Goal: Information Seeking & Learning: Check status

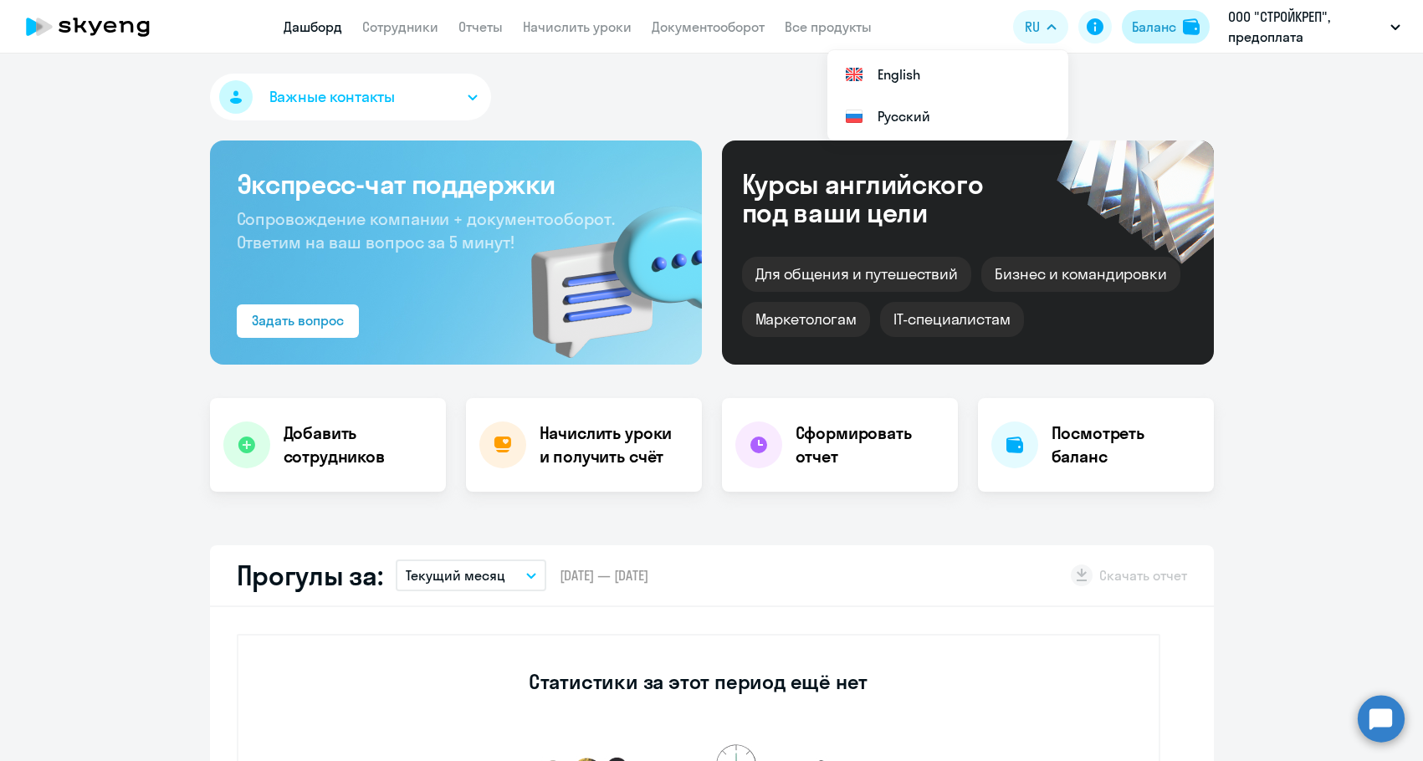
click at [1195, 26] on img at bounding box center [1191, 26] width 17 height 17
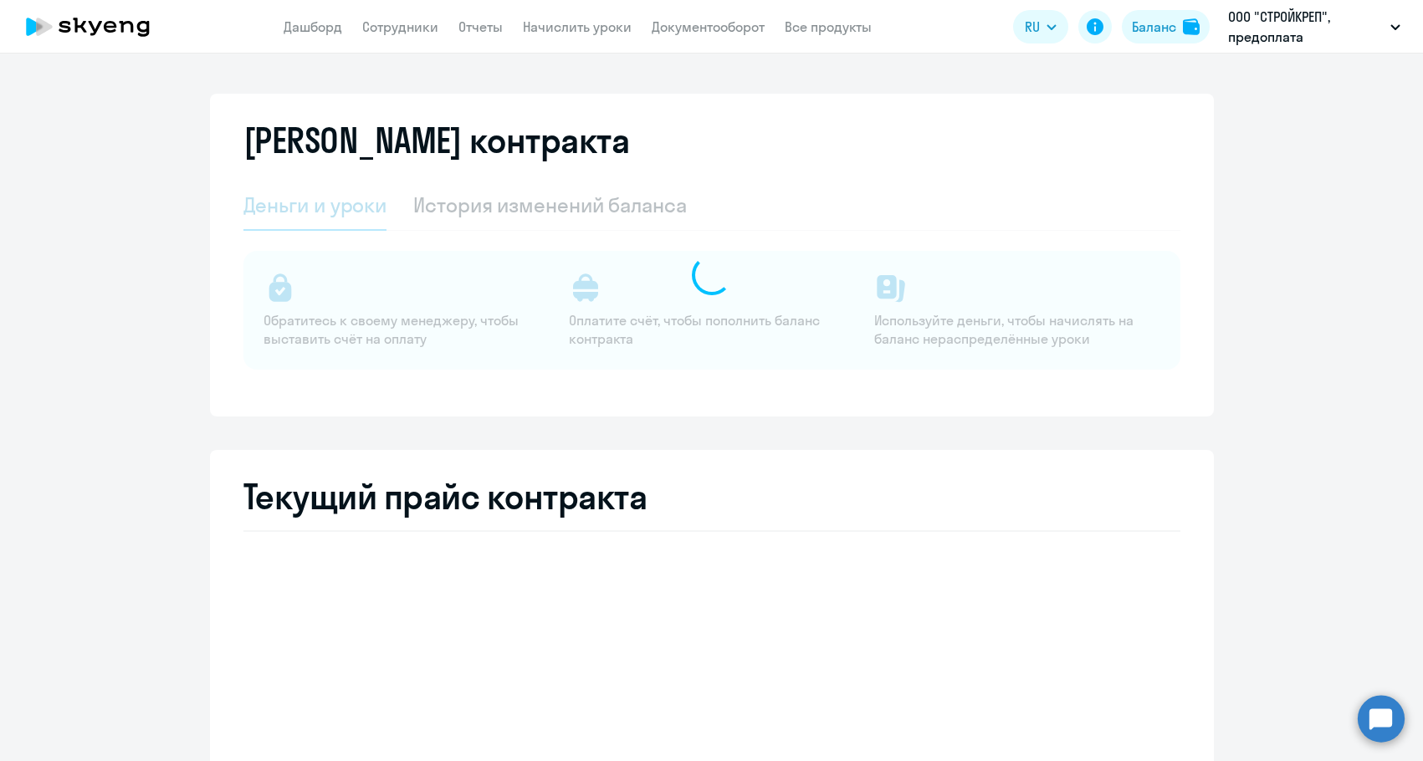
select select "english_adult_not_native_speaker"
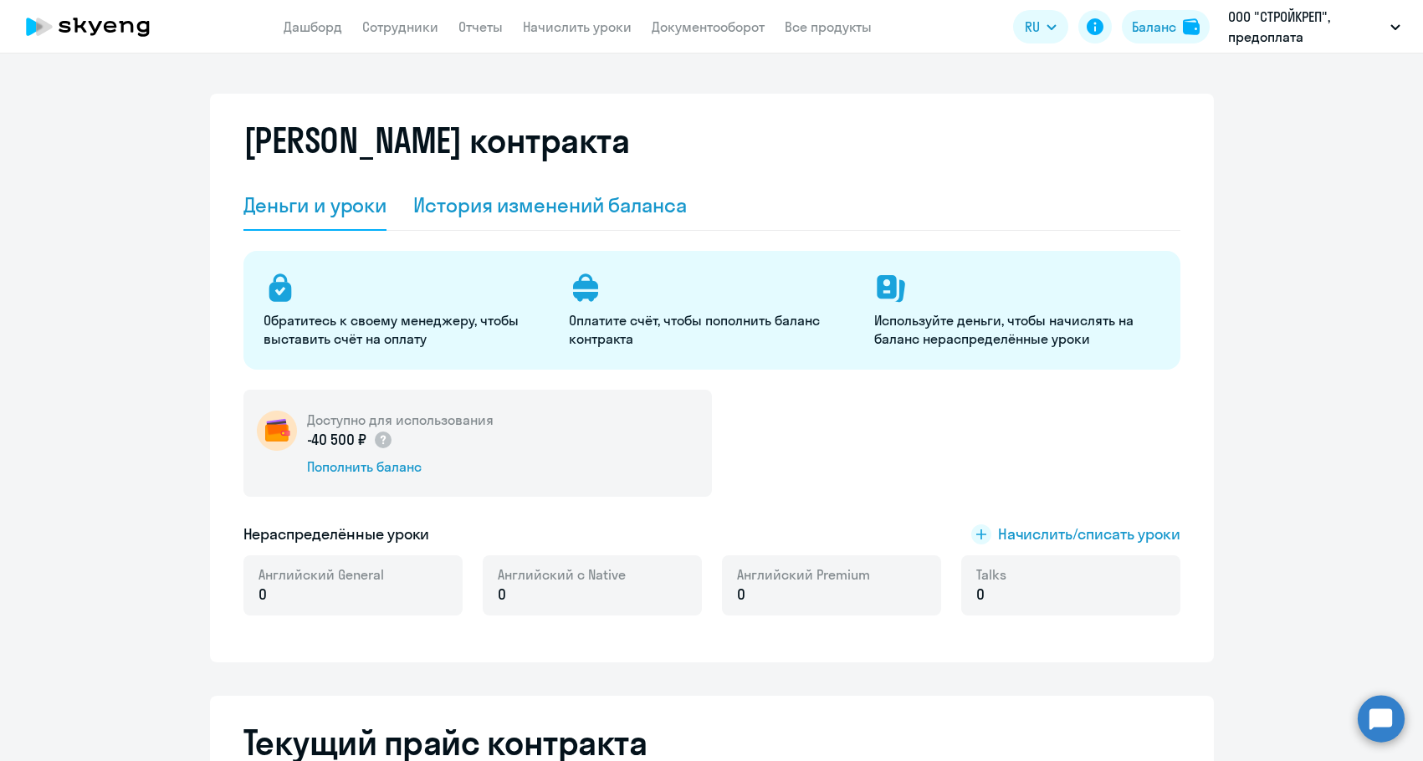
click at [537, 207] on div "История изменений баланса" at bounding box center [550, 205] width 274 height 27
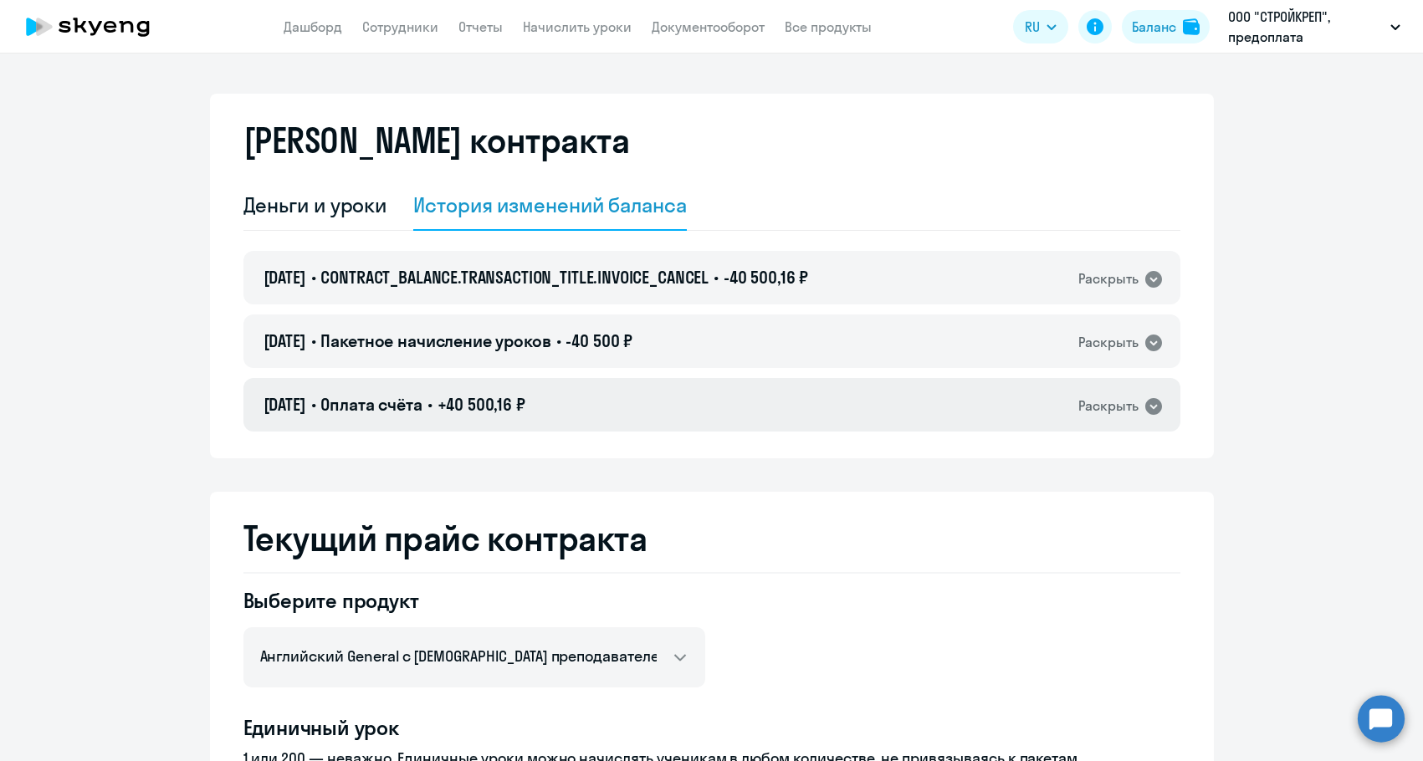
click at [488, 406] on span "+40 500,16 ₽" at bounding box center [481, 404] width 88 height 21
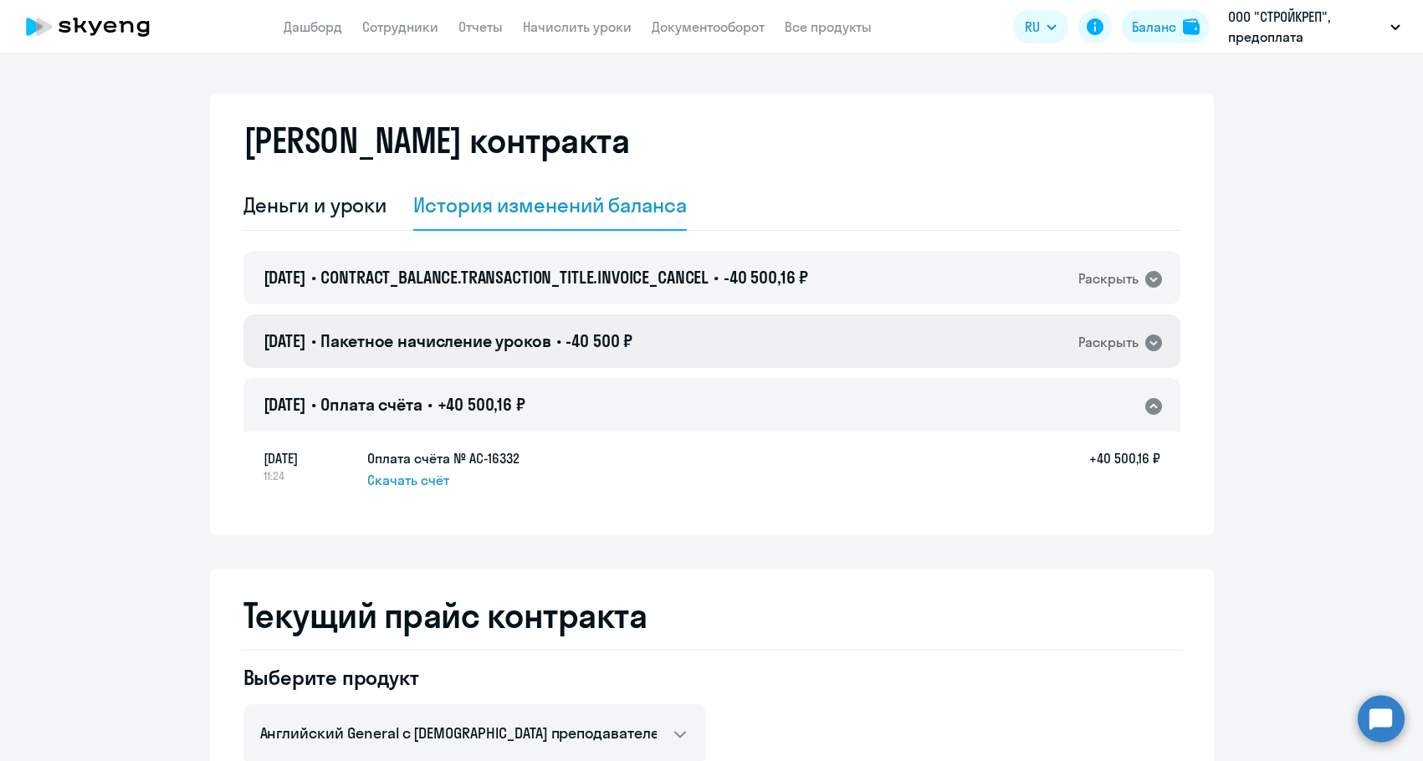
click at [538, 343] on span "Пакетное начисление уроков" at bounding box center [435, 340] width 230 height 21
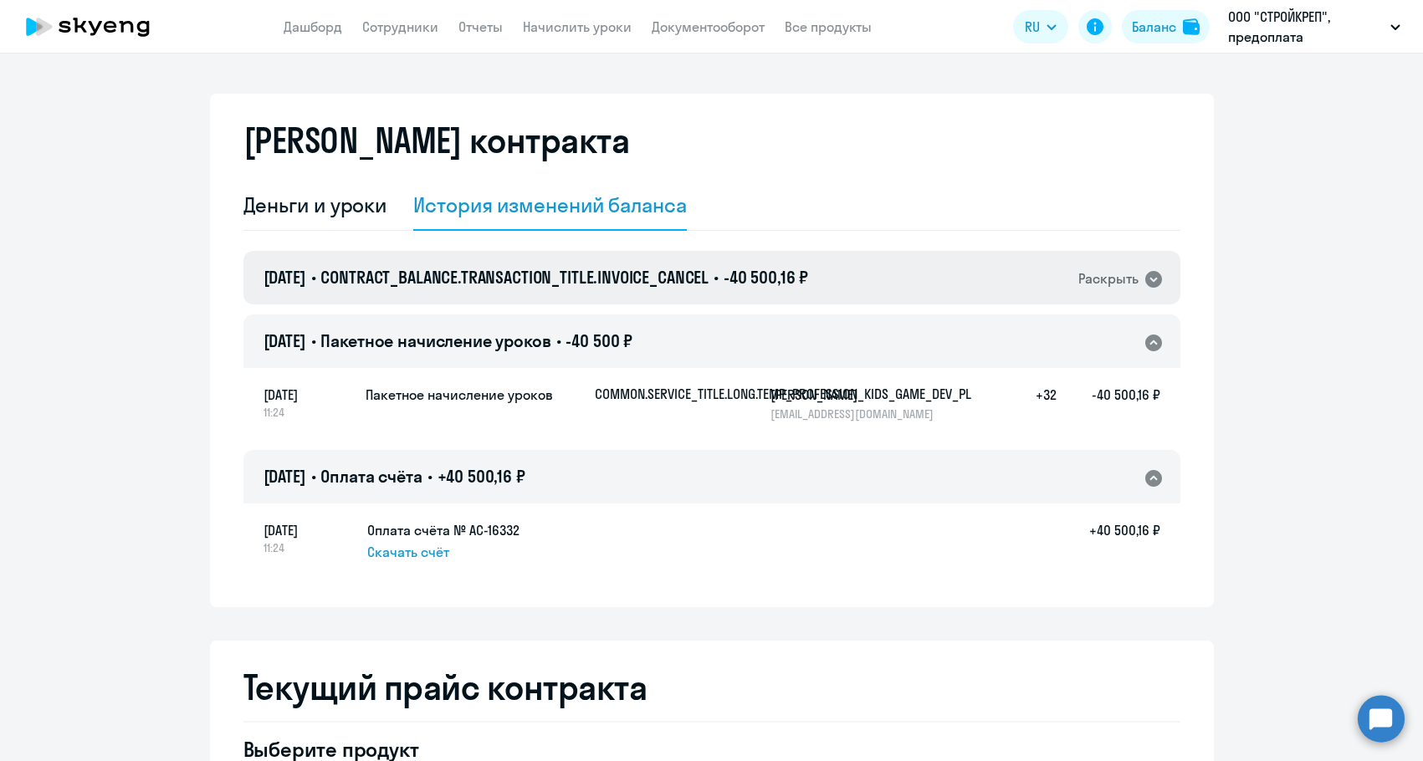
click at [541, 271] on span "CONTRACT_BALANCE.TRANSACTION_TITLE.INVOICE_CANCEL" at bounding box center [514, 277] width 388 height 21
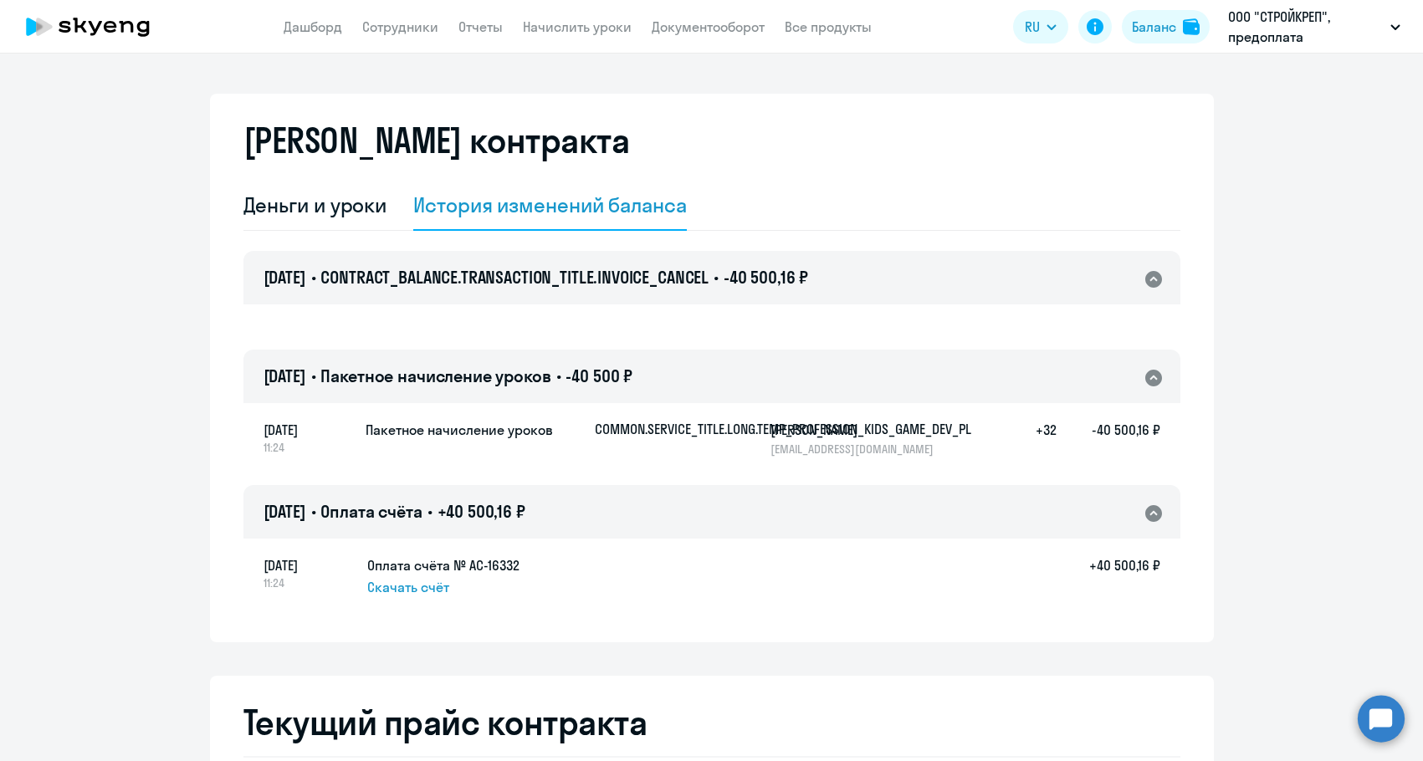
click at [741, 371] on div "12.02.2025 • Пакетное начисление уроков • -40 500 ₽ Раскрыть" at bounding box center [711, 377] width 937 height 54
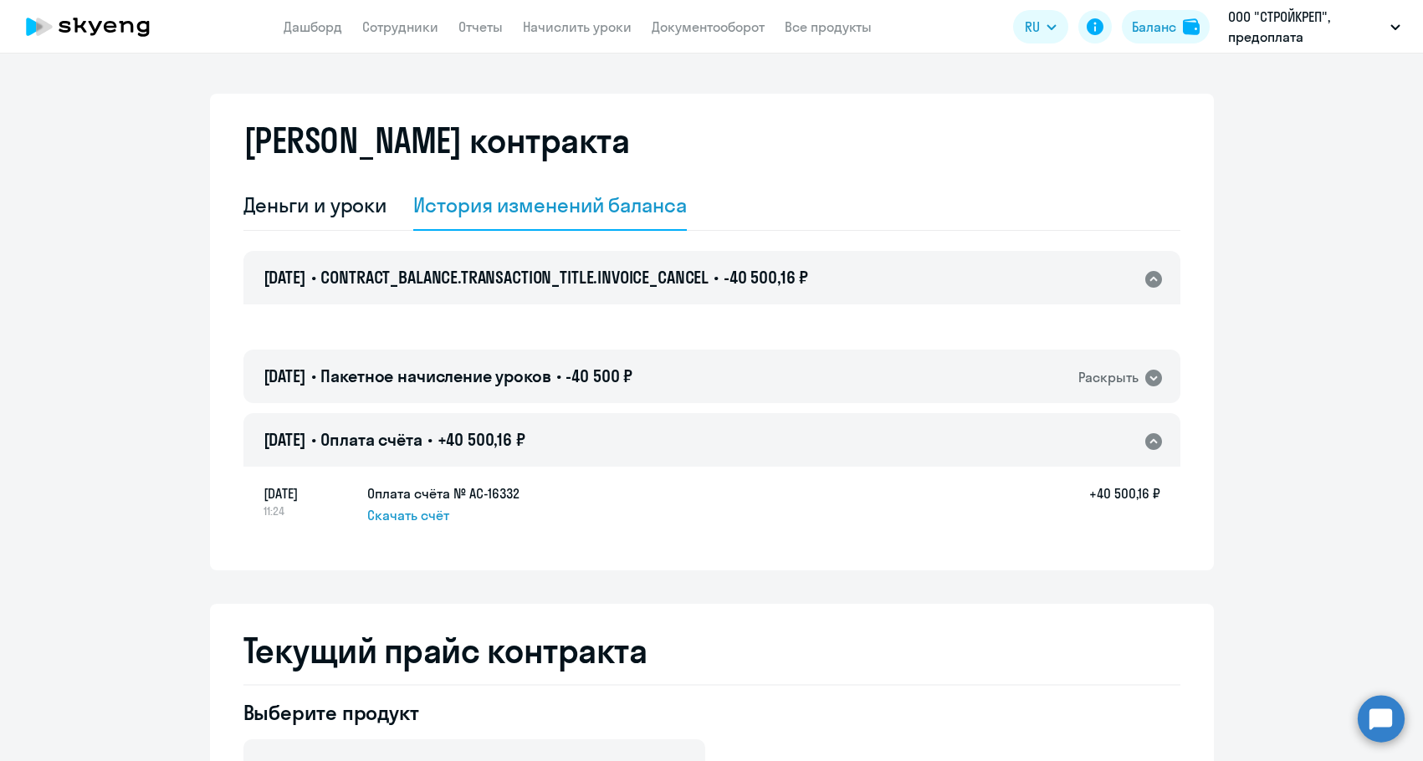
click at [726, 428] on div "12.02.2025 • Оплата счёта • +40 500,16 ₽ Раскрыть" at bounding box center [711, 440] width 937 height 54
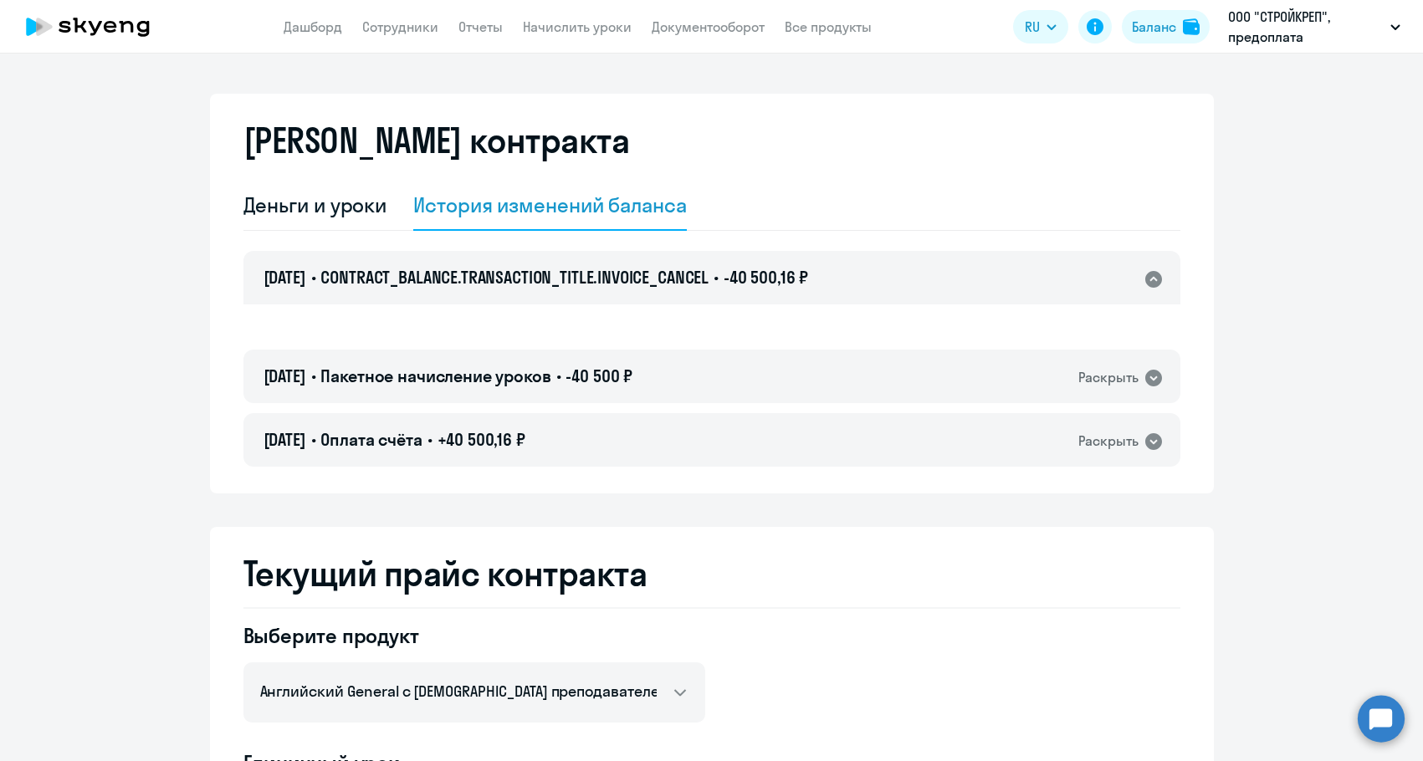
click at [404, 38] on app-header "Дашборд Сотрудники Отчеты Начислить уроки Документооборот Все продукты Дашборд …" at bounding box center [711, 27] width 1423 height 54
click at [402, 33] on link "Сотрудники" at bounding box center [400, 26] width 76 height 17
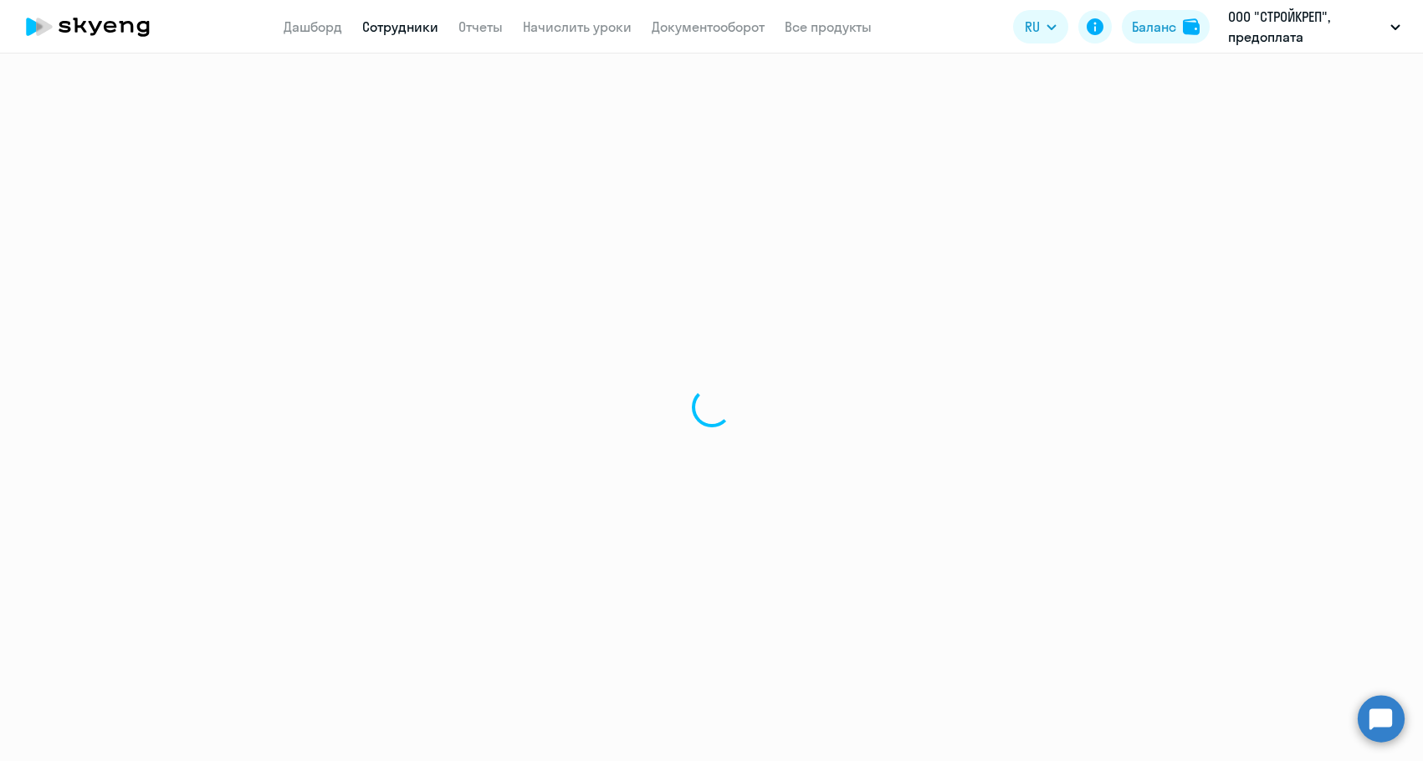
select select "30"
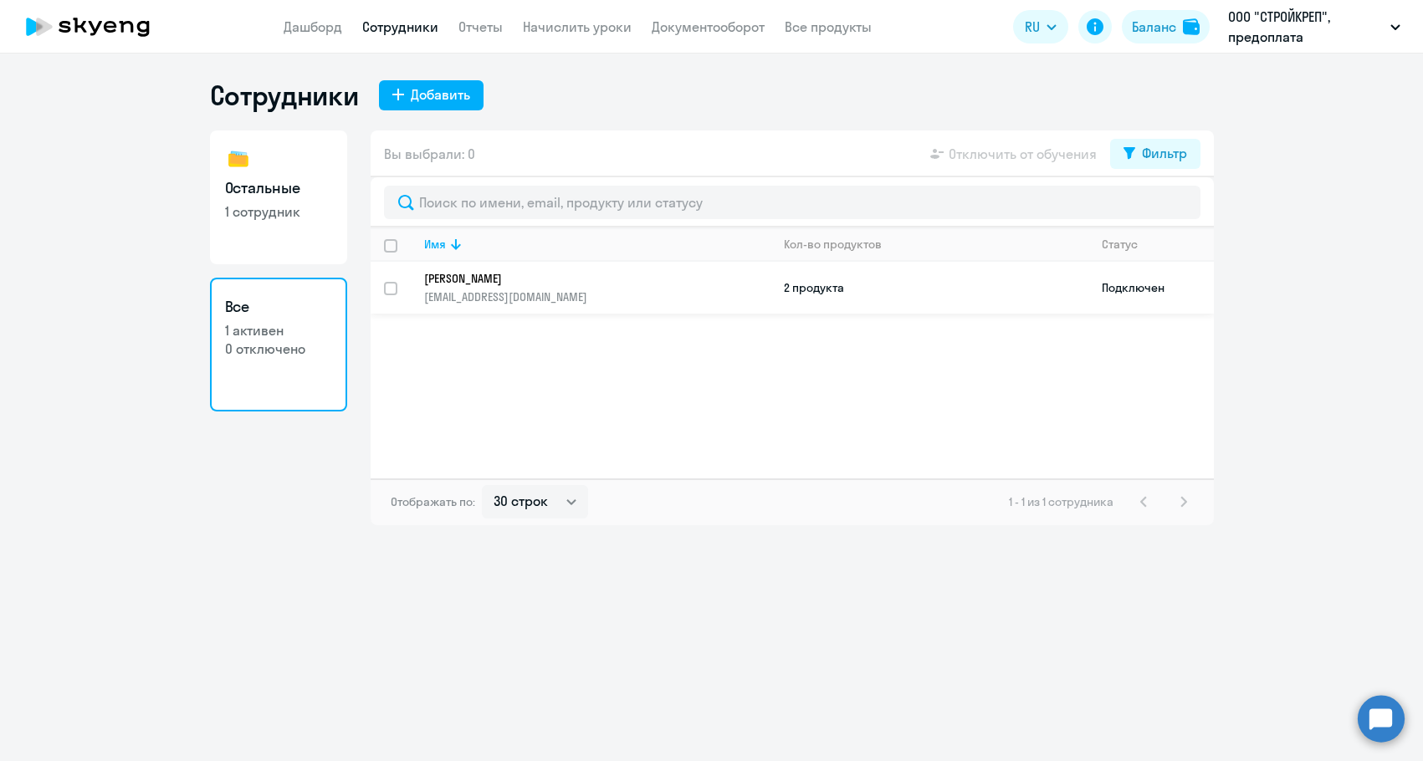
click at [626, 298] on p "m.lastowencko@yandex.ru" at bounding box center [596, 296] width 345 height 15
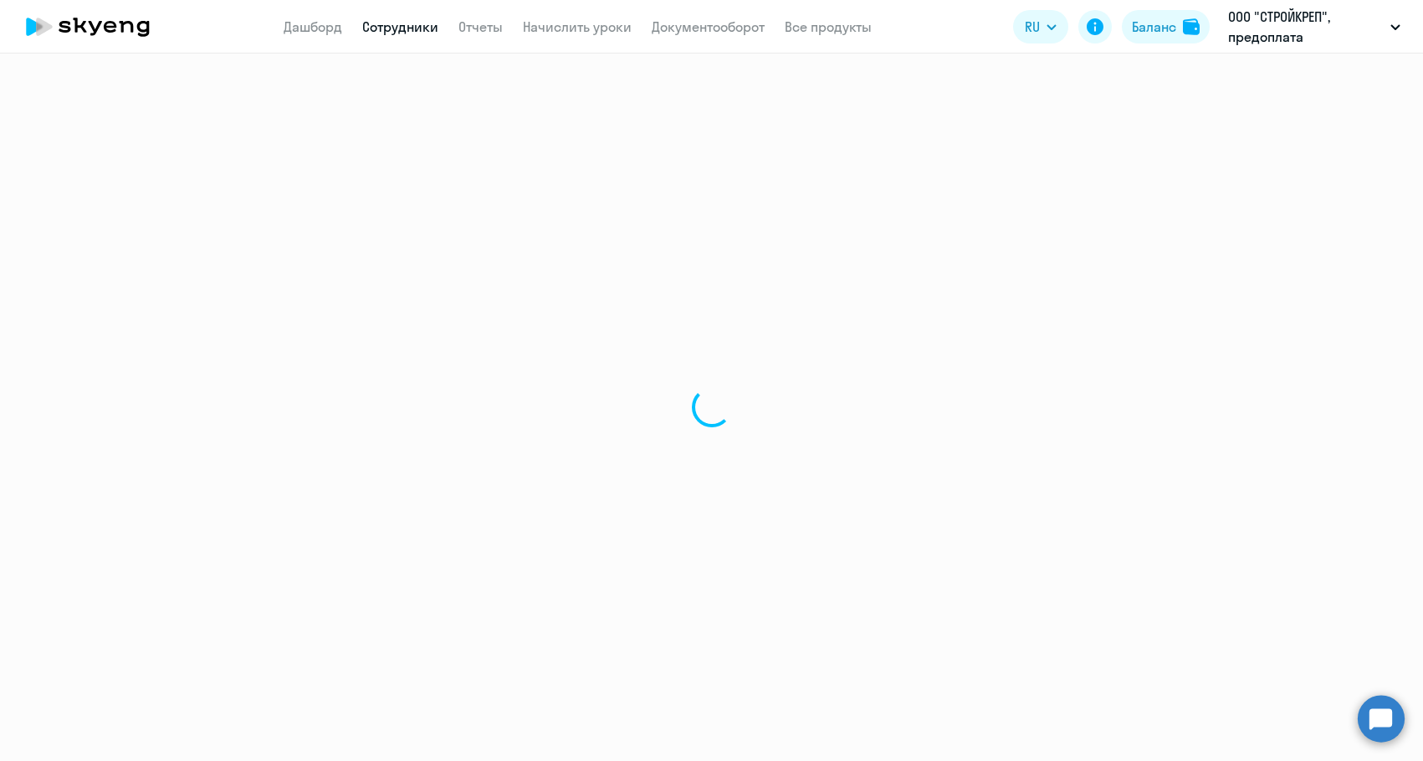
select select "english"
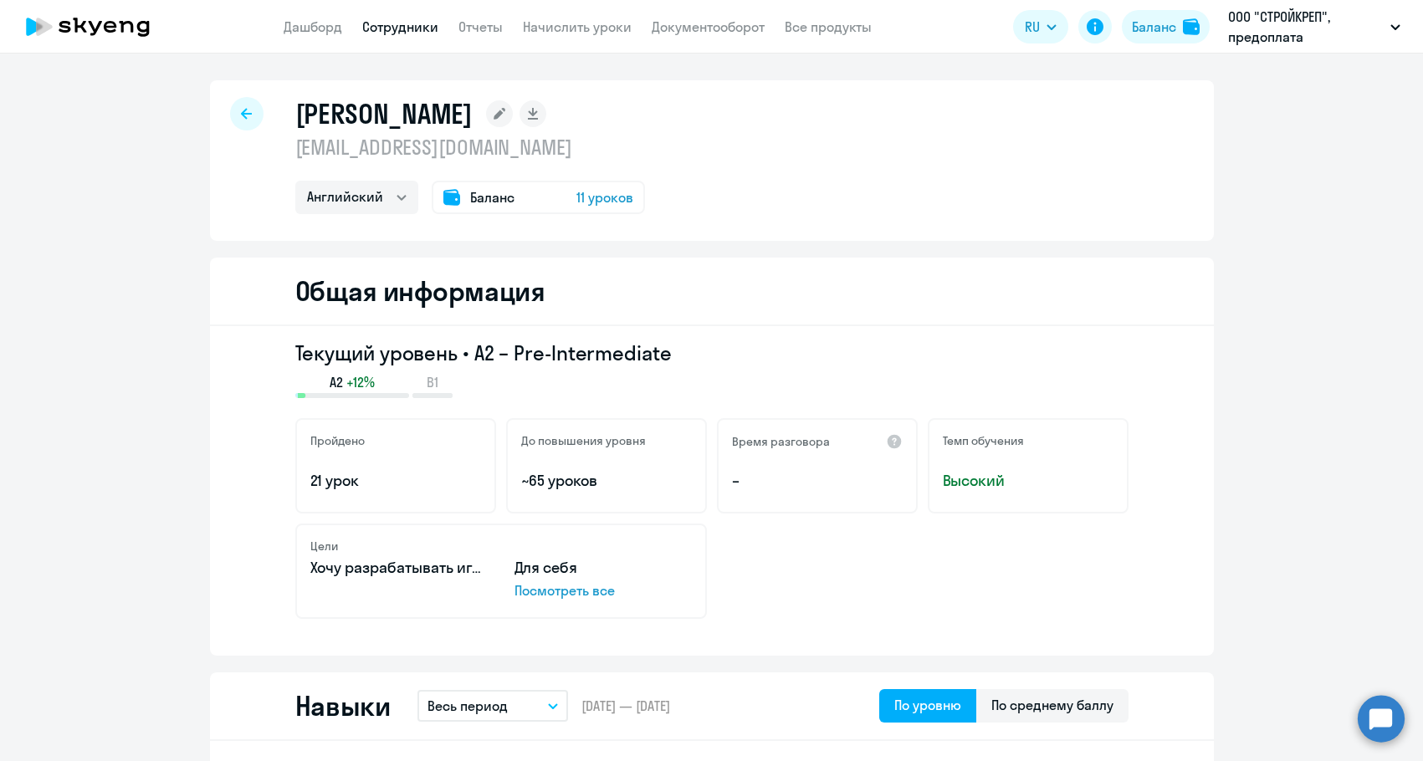
click at [596, 206] on span "11 уроков" at bounding box center [604, 197] width 57 height 20
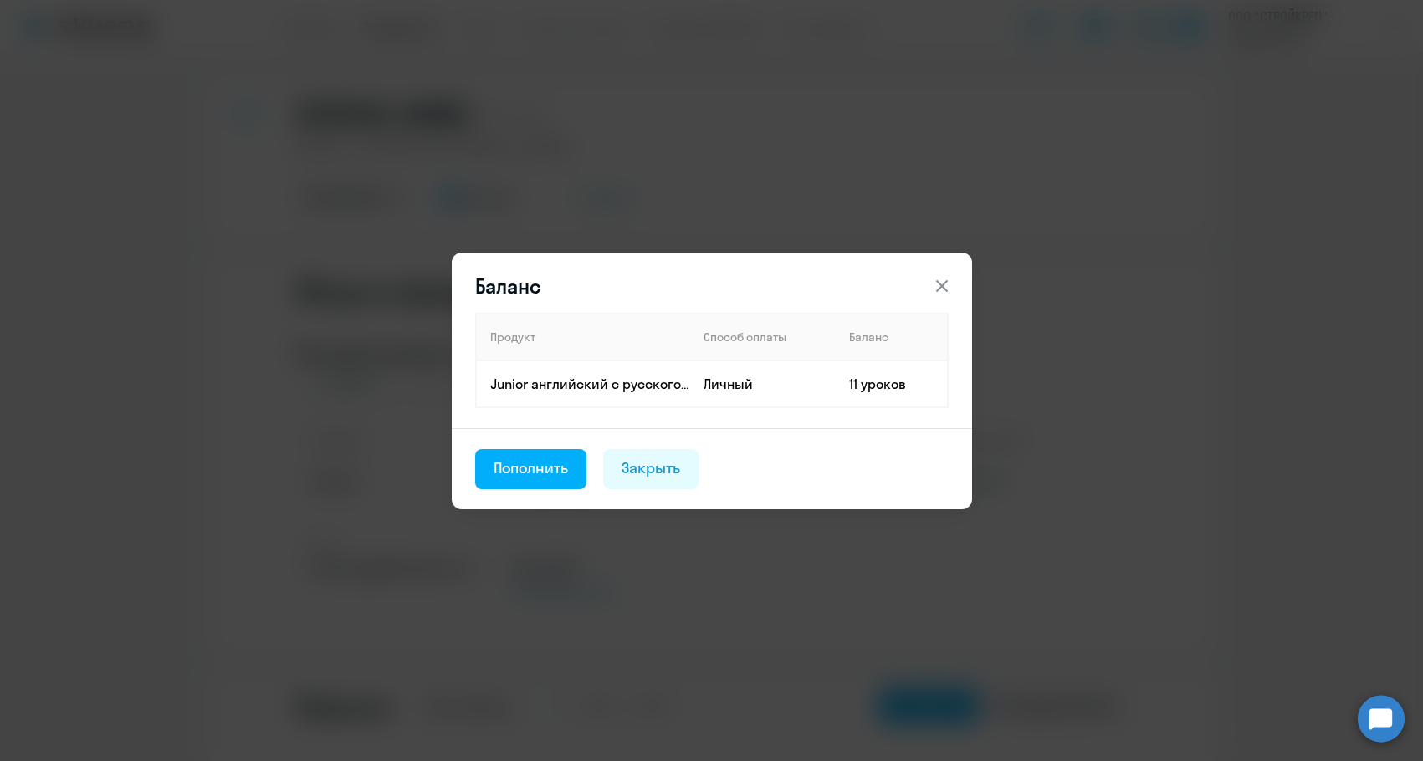
click at [951, 278] on icon at bounding box center [942, 286] width 20 height 20
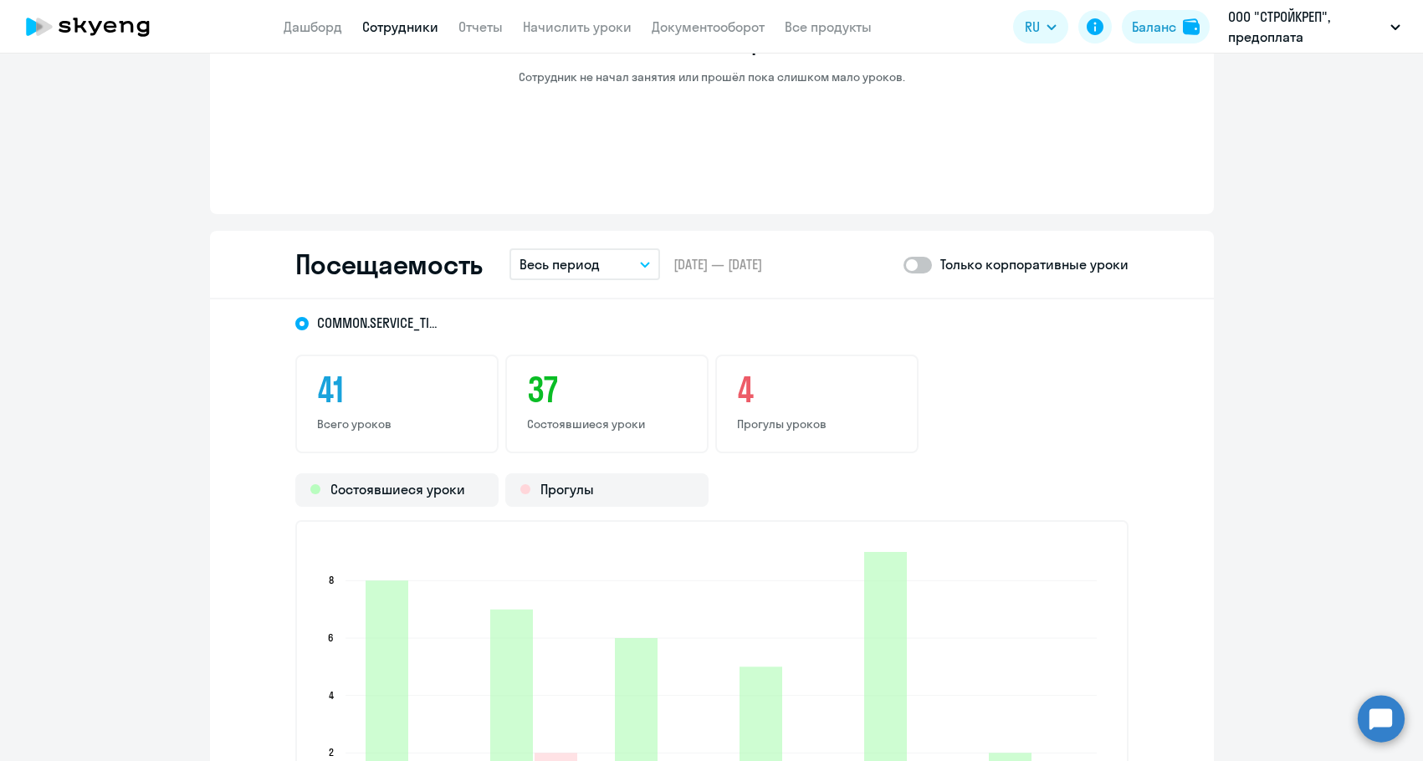
scroll to position [1338, 0]
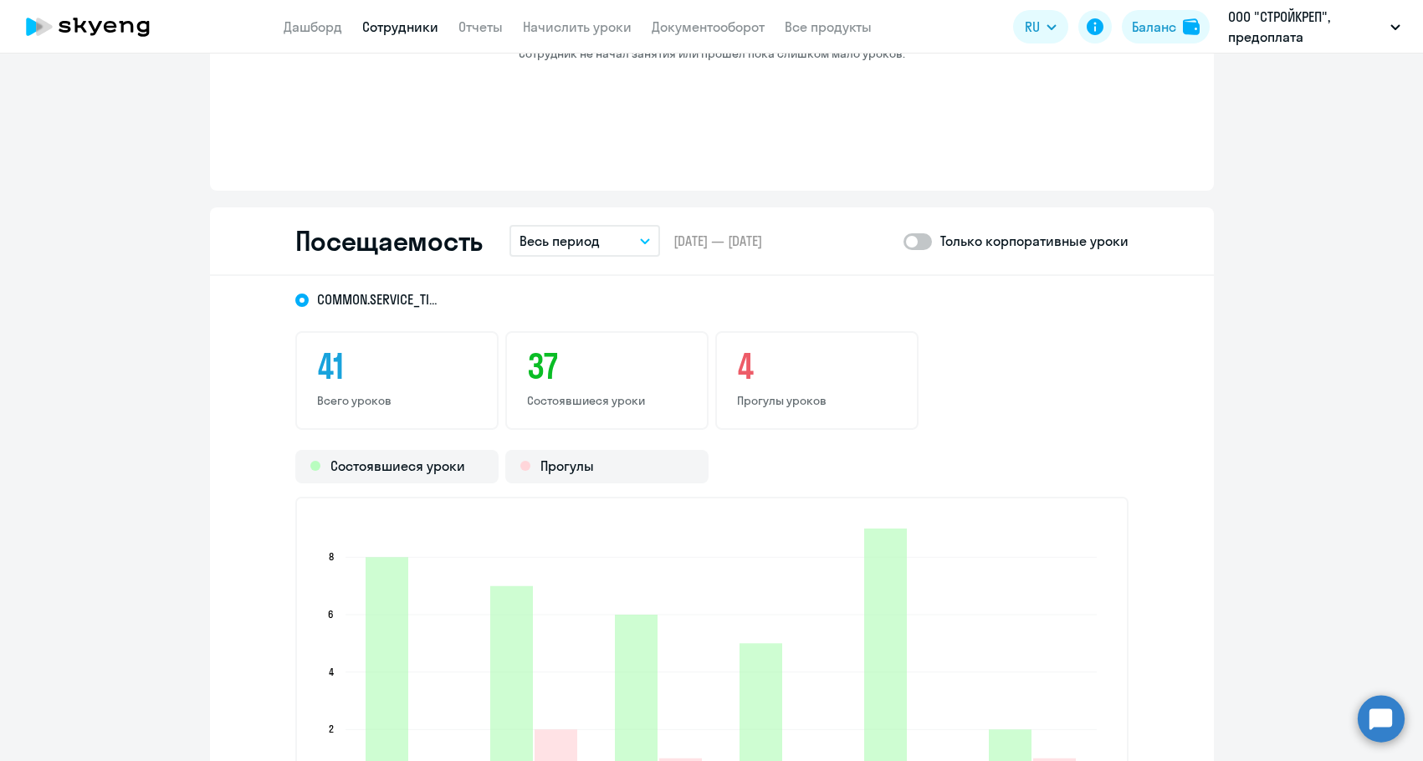
click at [925, 236] on span at bounding box center [917, 241] width 28 height 17
click at [903, 241] on input "checkbox" at bounding box center [902, 241] width 1 height 1
checkbox input "true"
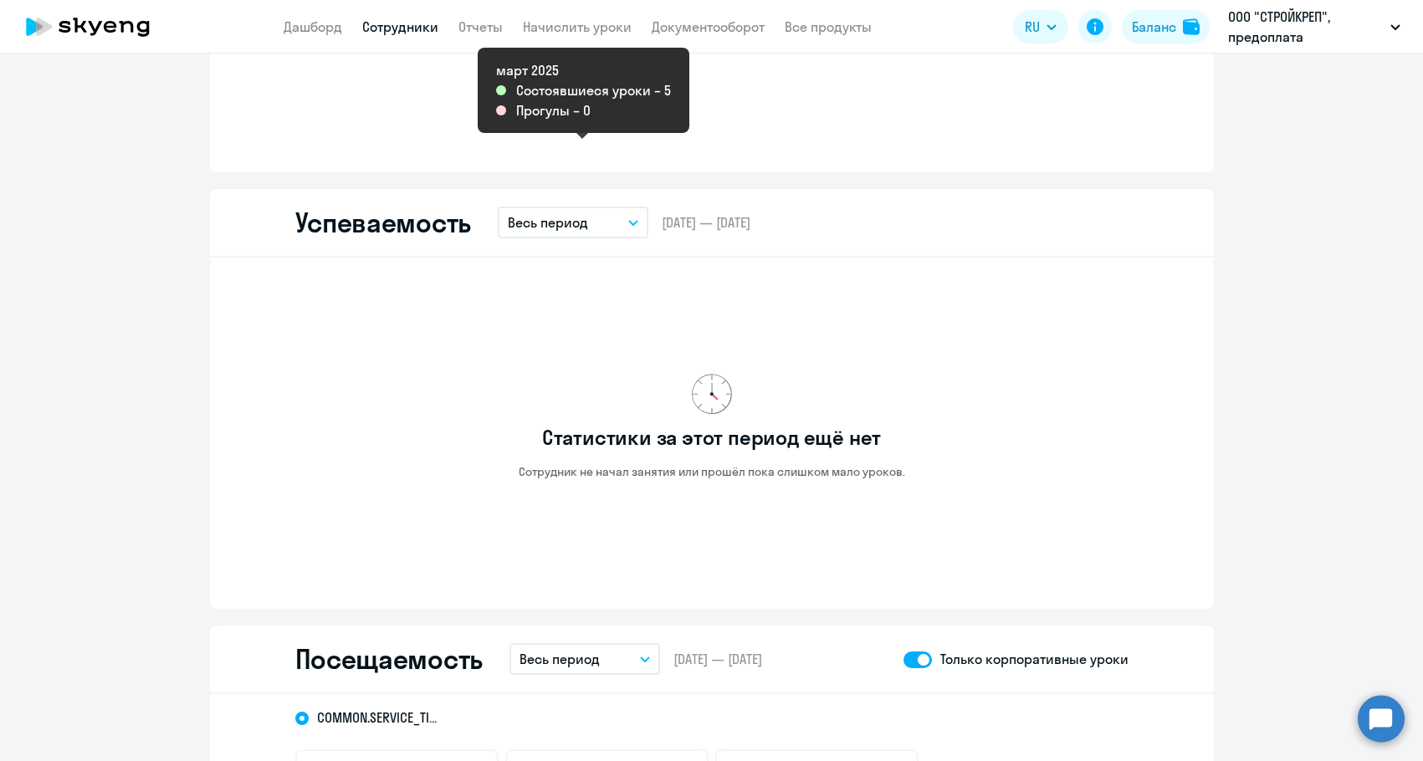
scroll to position [502, 0]
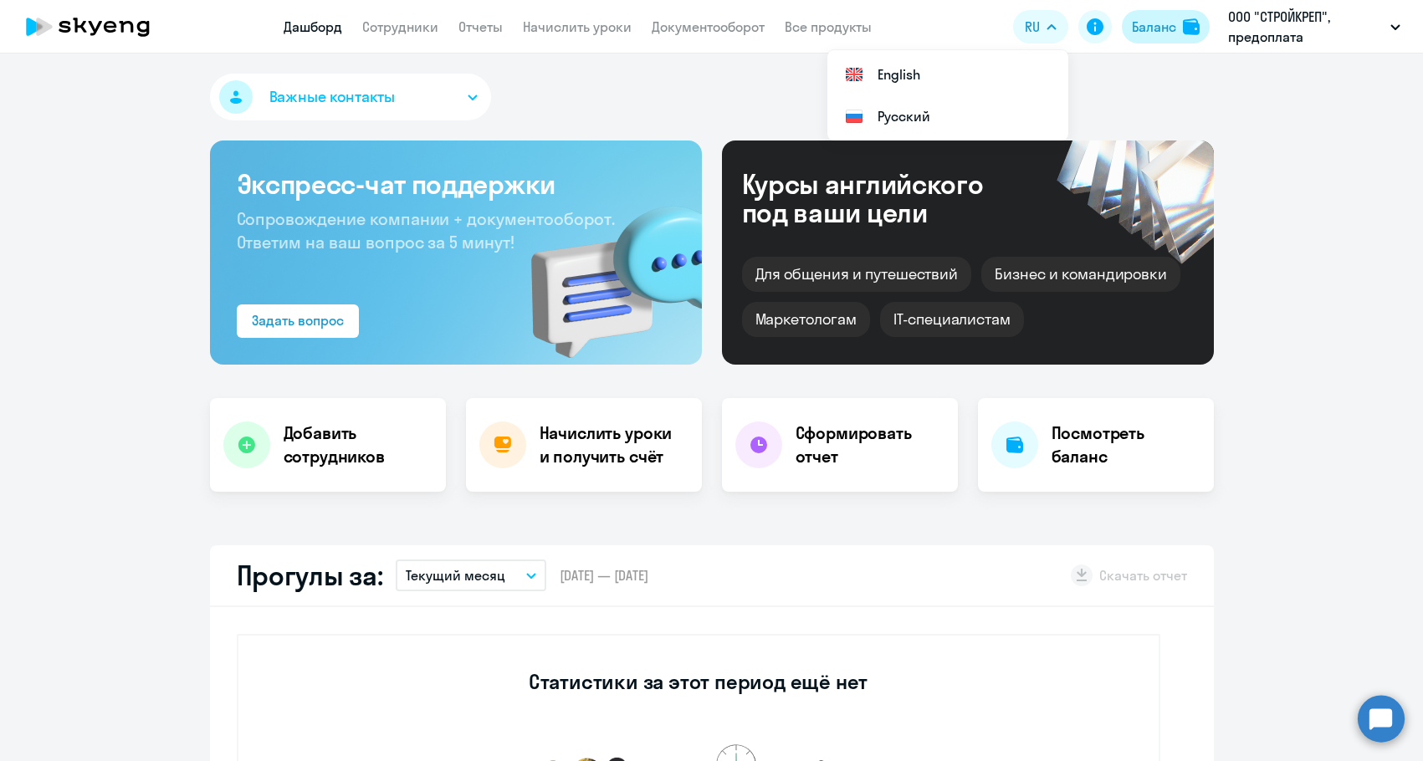
click at [1157, 29] on div "Баланс" at bounding box center [1154, 27] width 44 height 20
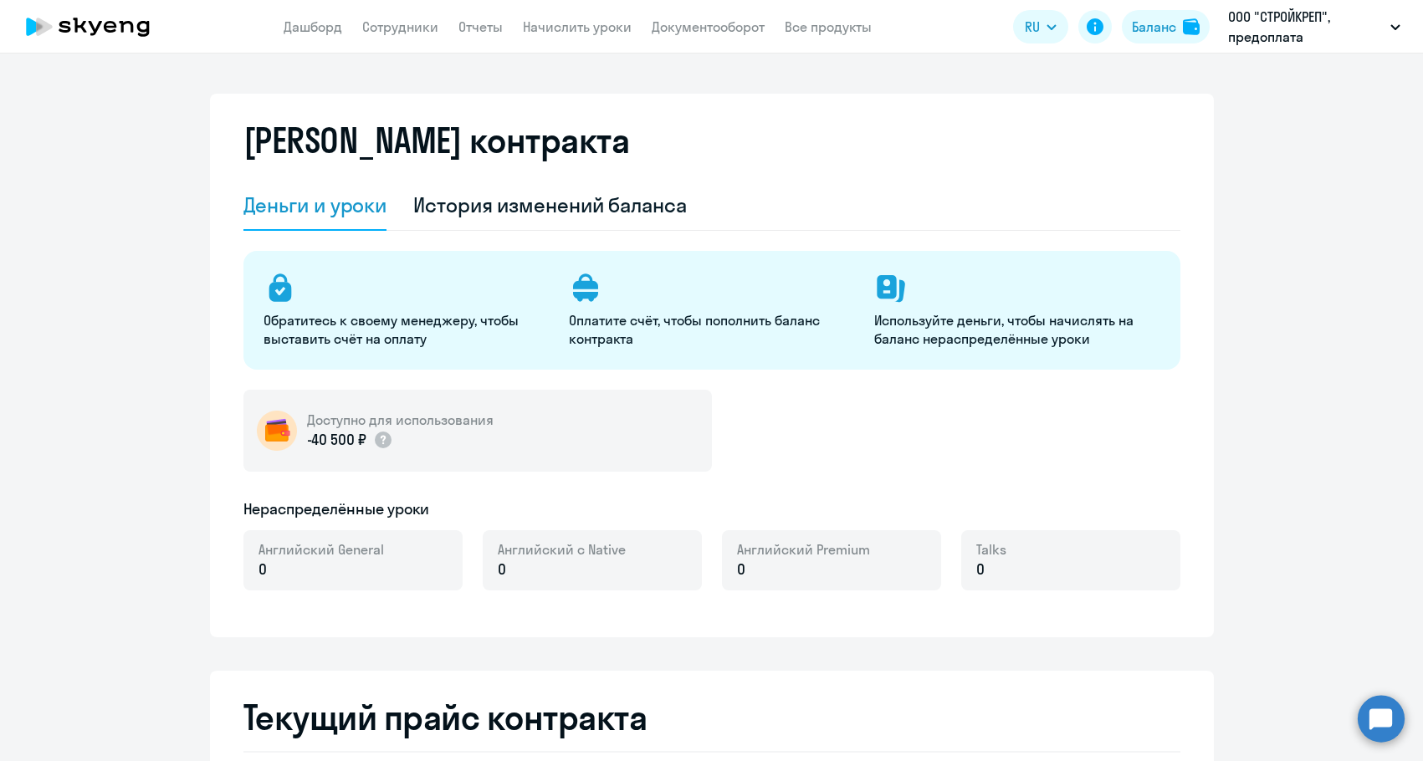
select select "english_adult_not_native_speaker"
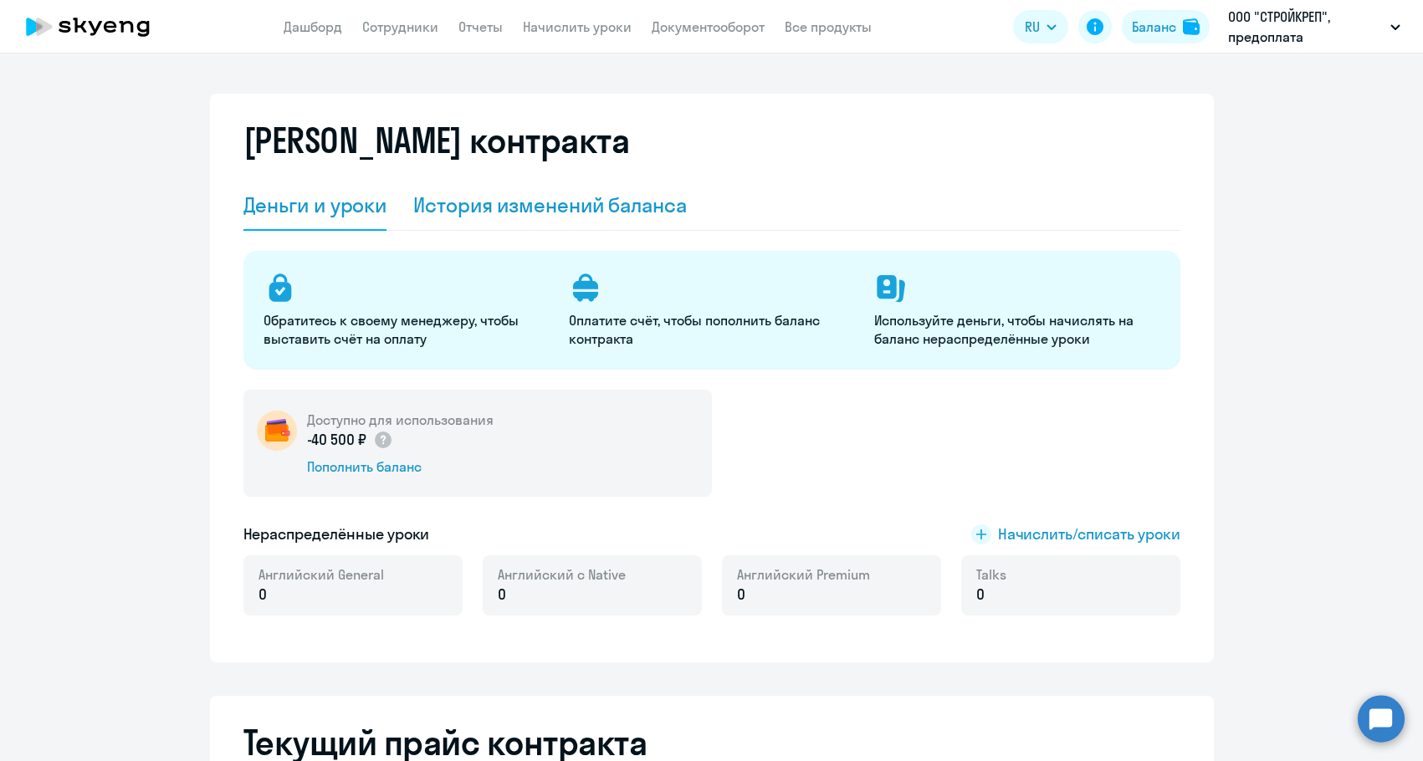
click at [494, 207] on div "История изменений баланса" at bounding box center [550, 205] width 274 height 27
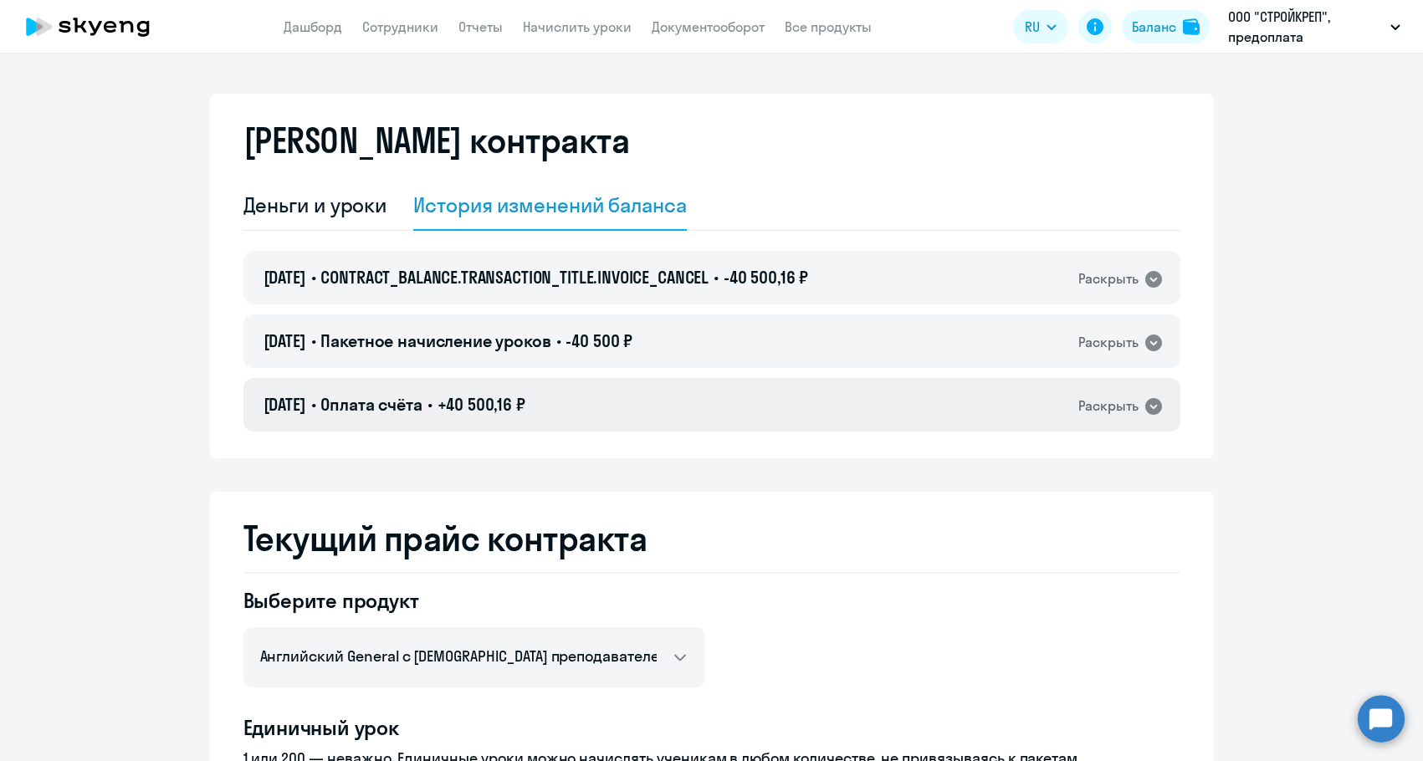
click at [445, 405] on h4 "12.02.2025 • Оплата счёта • +40 500,16 ₽" at bounding box center [394, 404] width 262 height 23
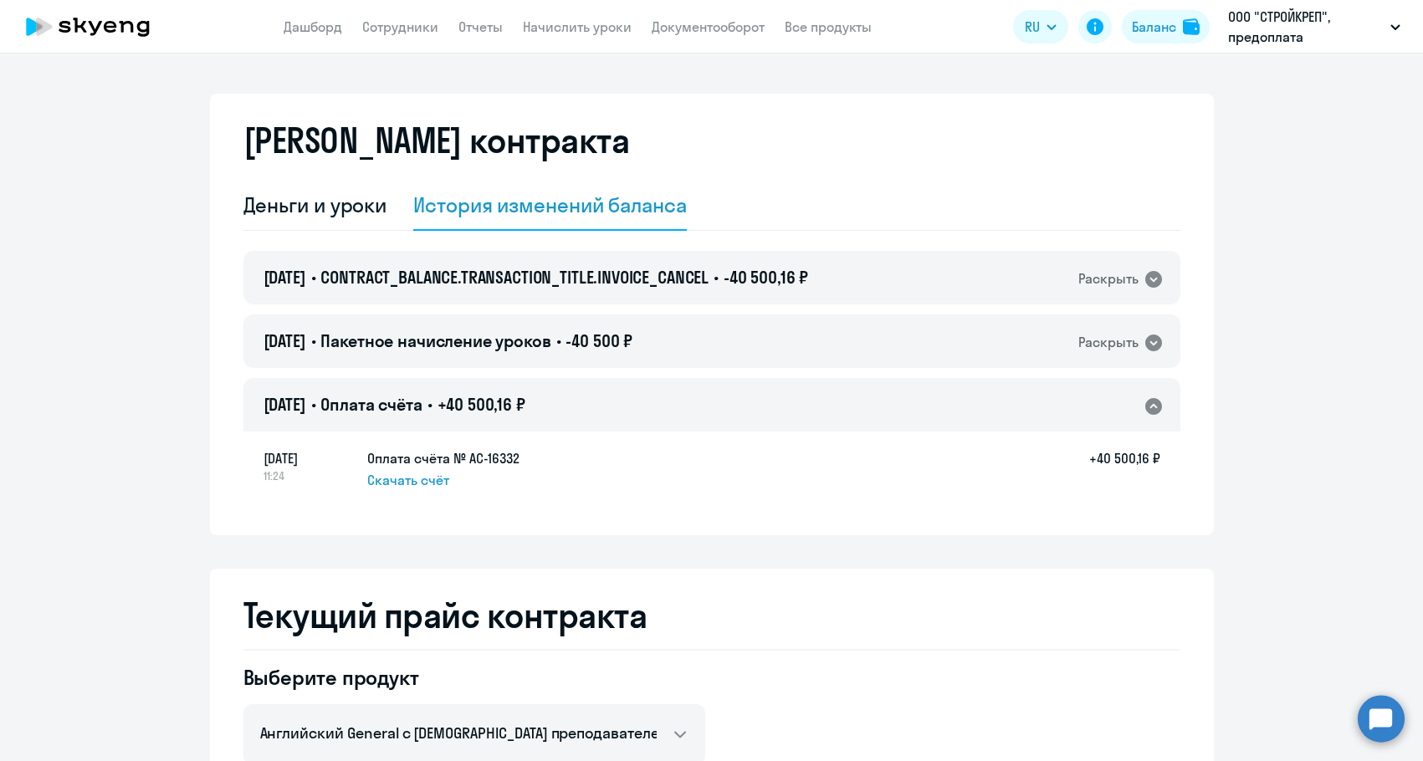
click at [545, 432] on div "12 февраля 11:24 Оплата счёта № AC-16332 Скачать счёт +40 500,16 ₽" at bounding box center [711, 469] width 937 height 79
click at [525, 401] on span "+40 500,16 ₽" at bounding box center [481, 404] width 88 height 21
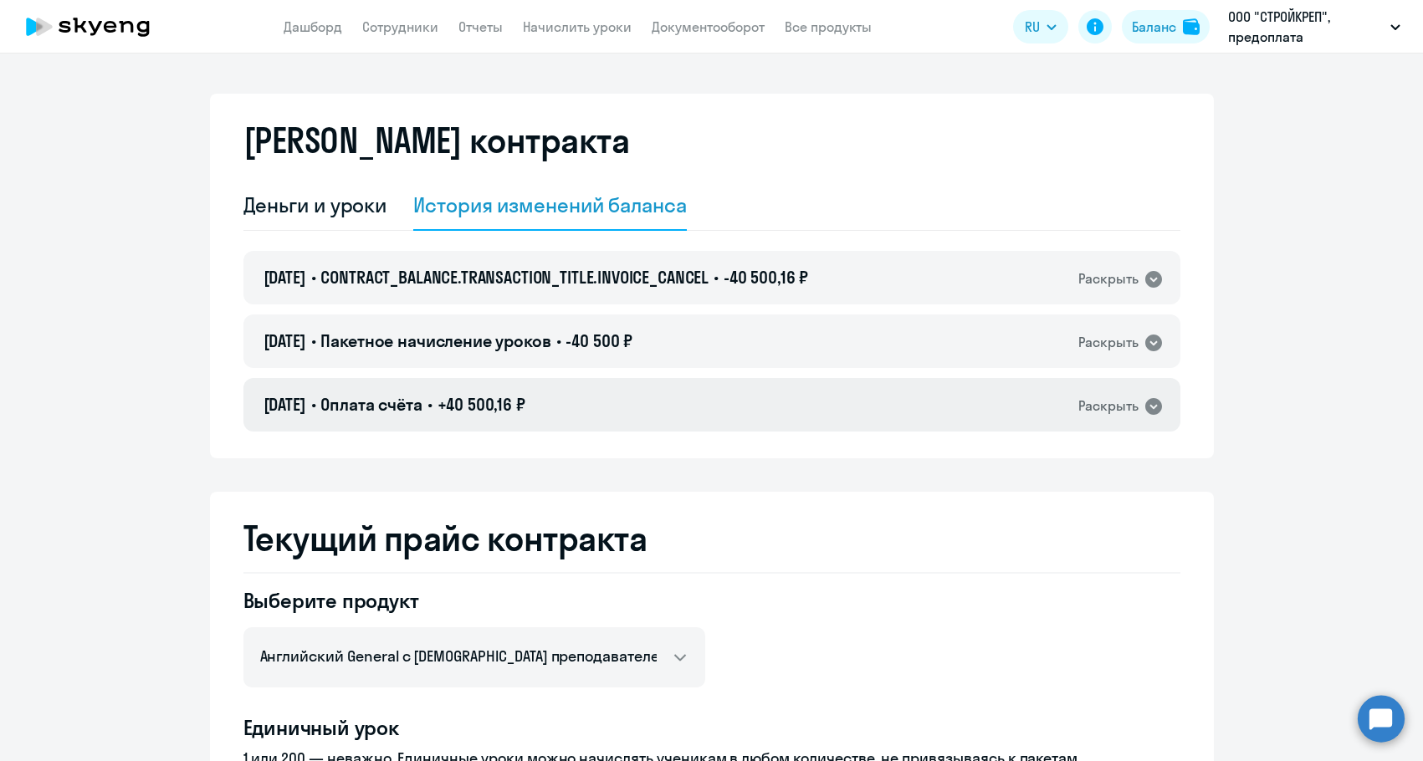
click at [525, 401] on span "+40 500,16 ₽" at bounding box center [481, 404] width 88 height 21
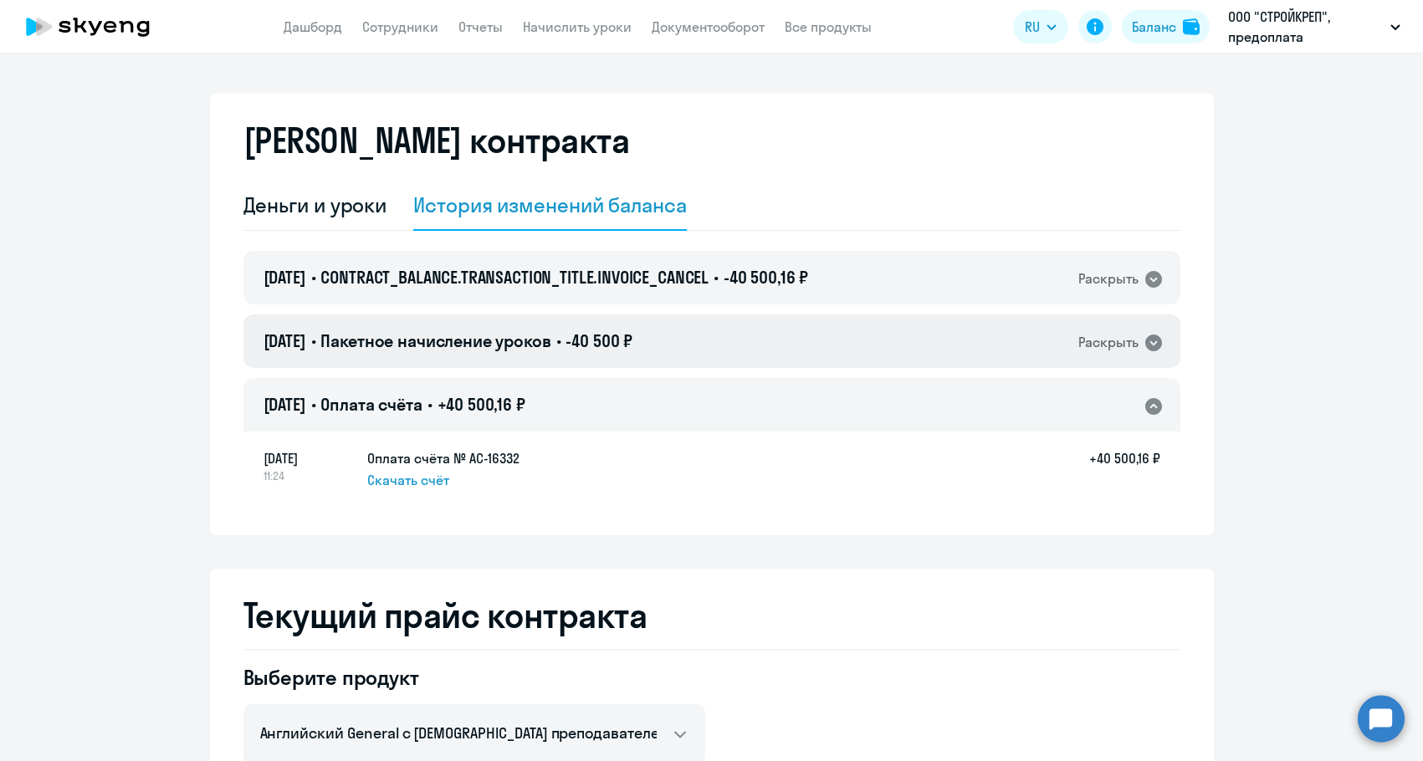
click at [544, 350] on span "Пакетное начисление уроков" at bounding box center [435, 340] width 230 height 21
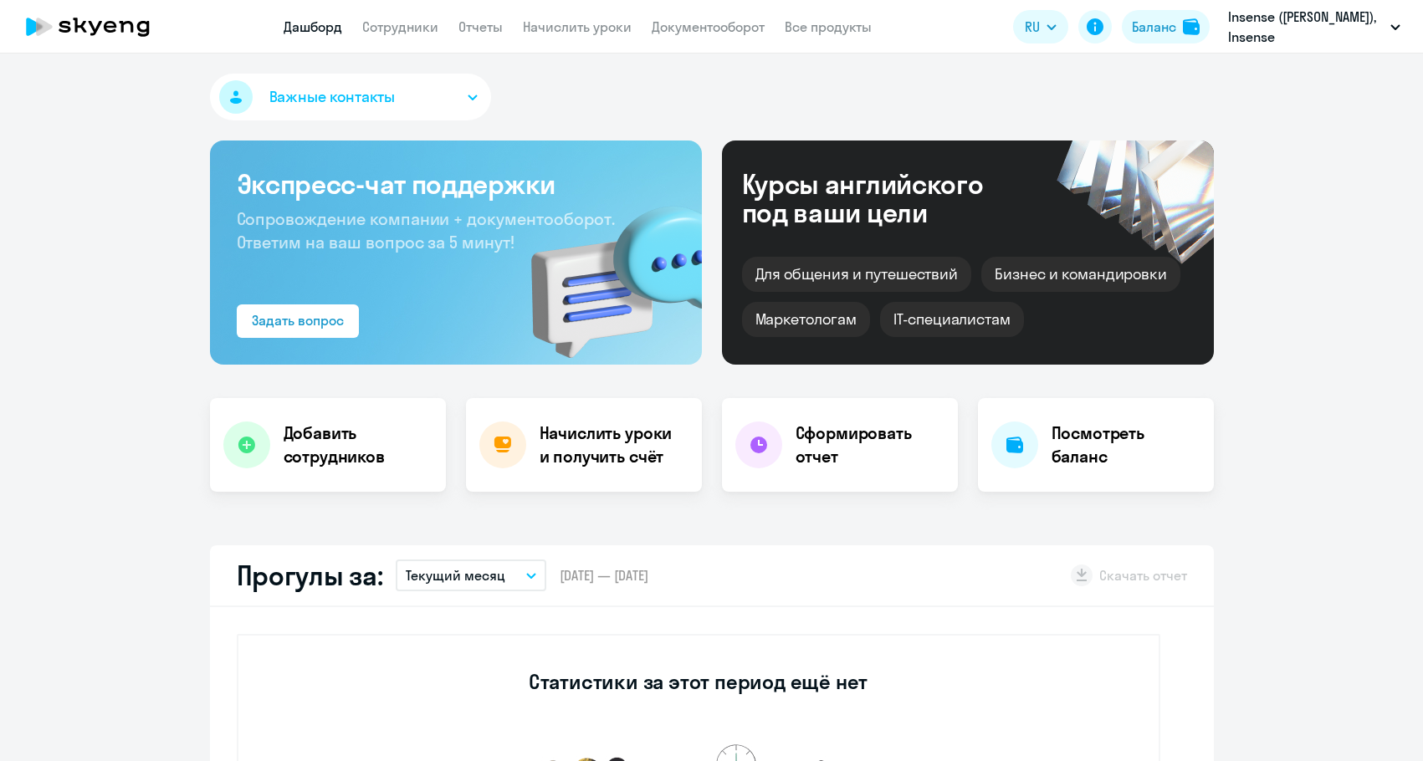
select select "30"
click at [815, 33] on link "Все продукты" at bounding box center [828, 26] width 87 height 17
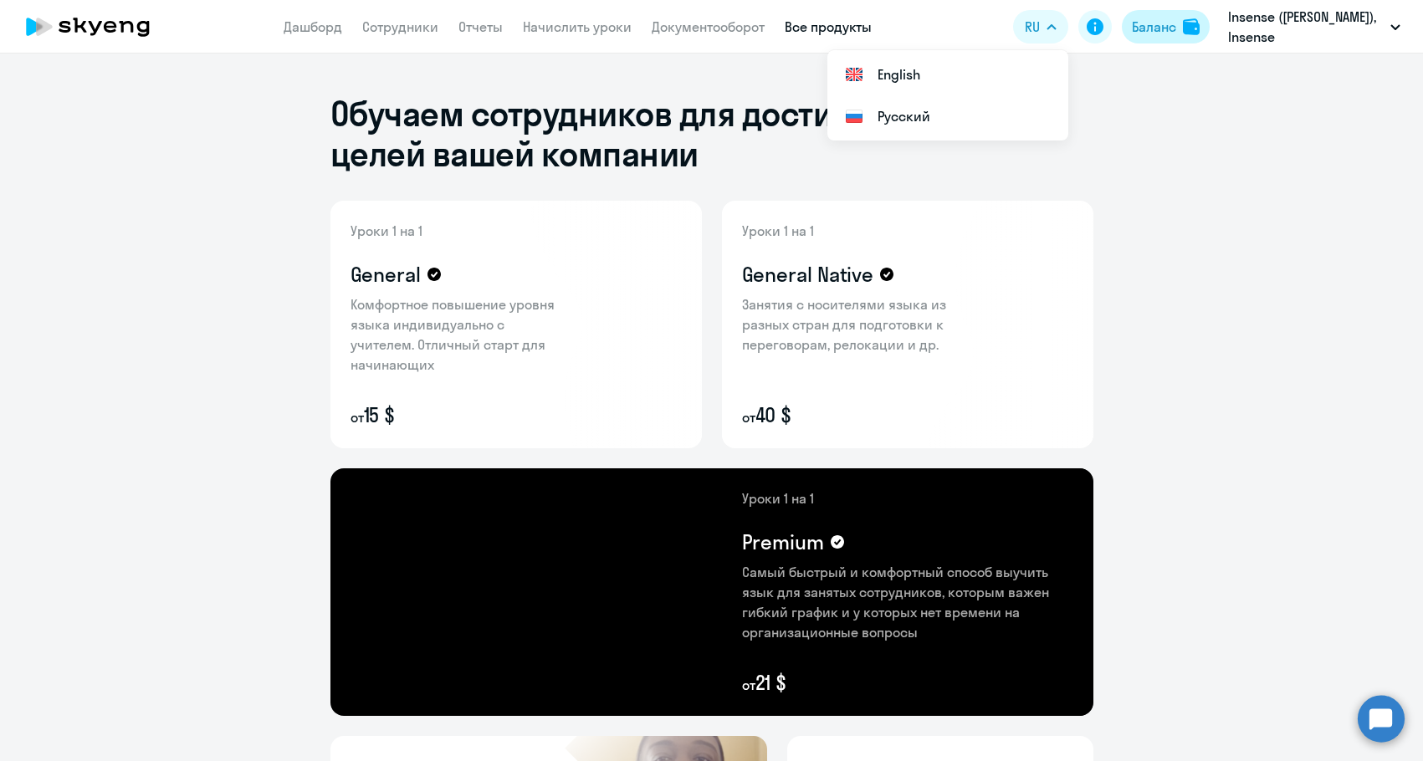
click at [1173, 32] on div "Баланс" at bounding box center [1154, 27] width 44 height 20
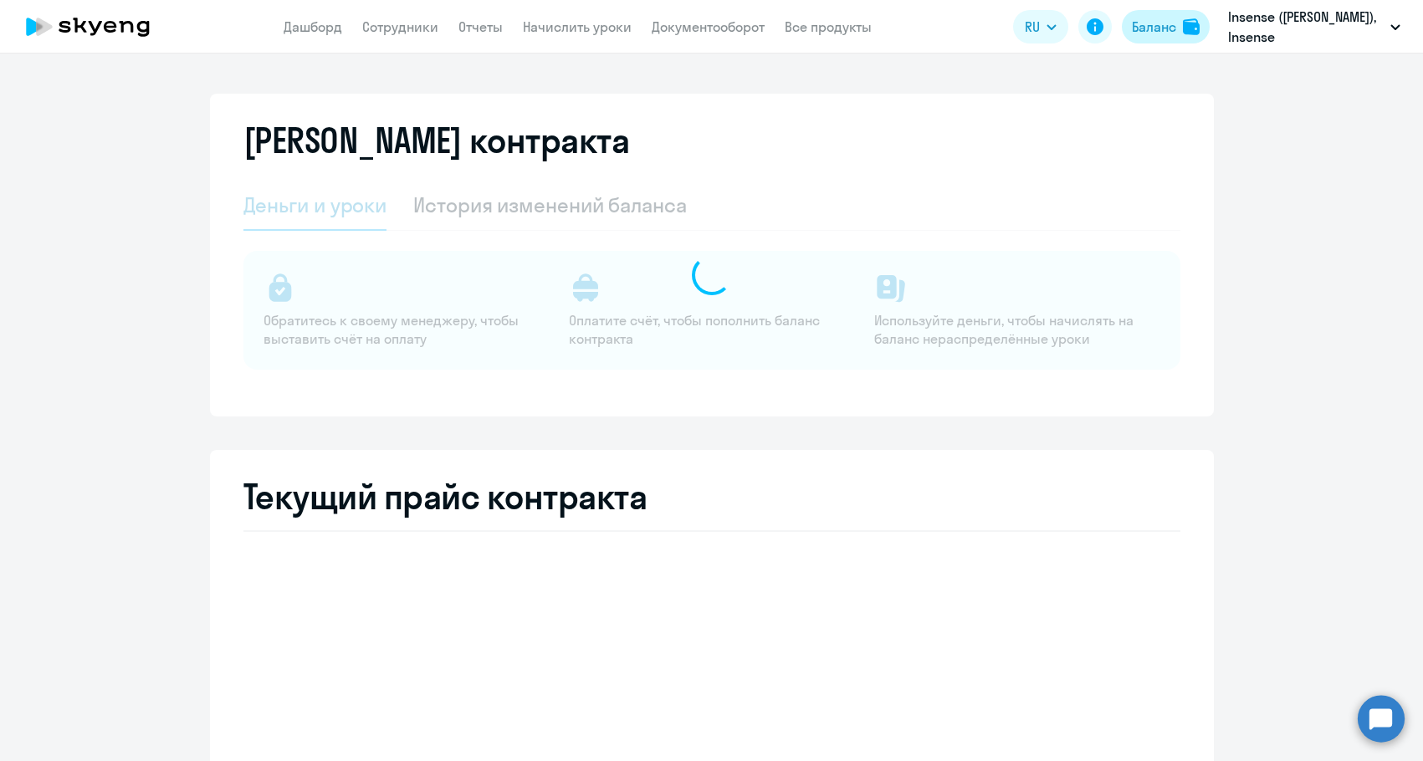
select select "english_adult_not_native_speaker"
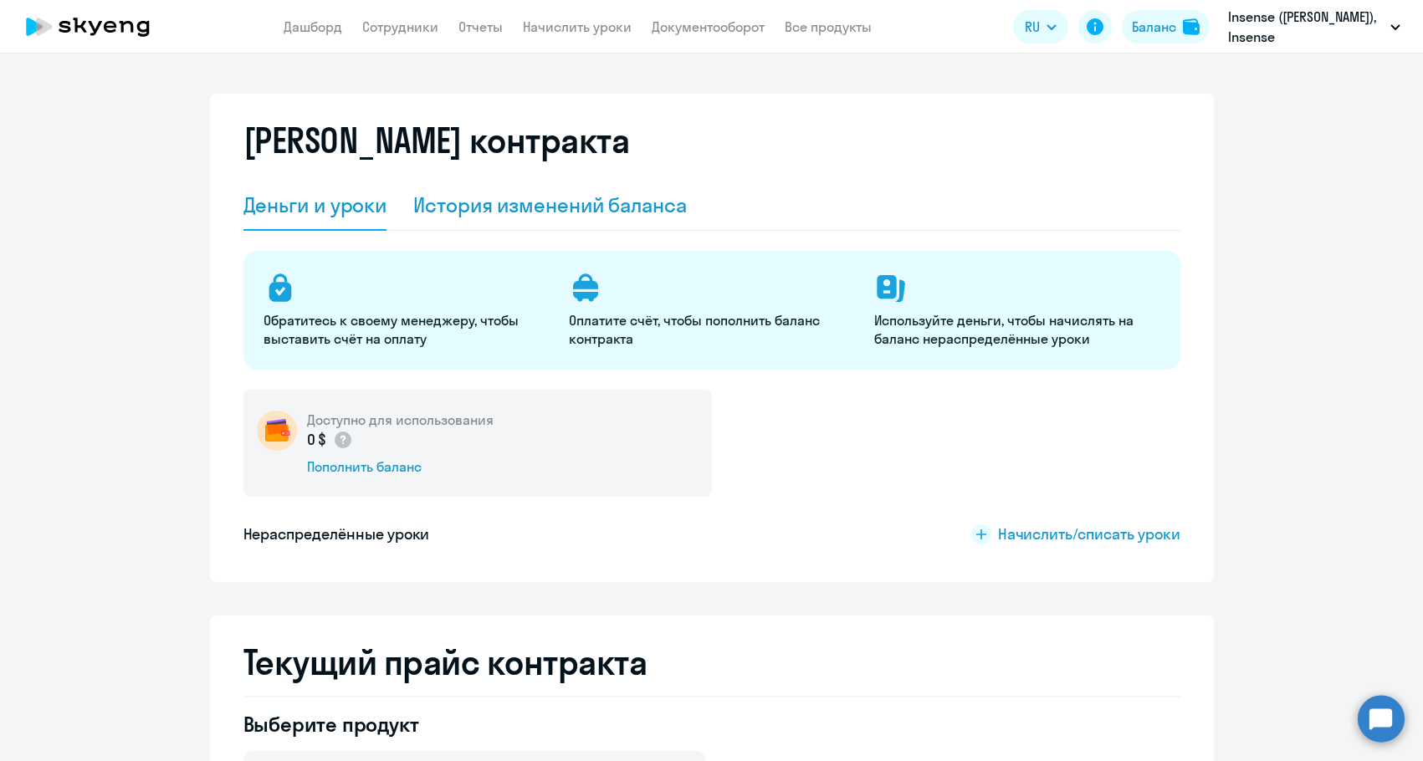
click at [520, 192] on div "История изменений баланса" at bounding box center [550, 205] width 274 height 27
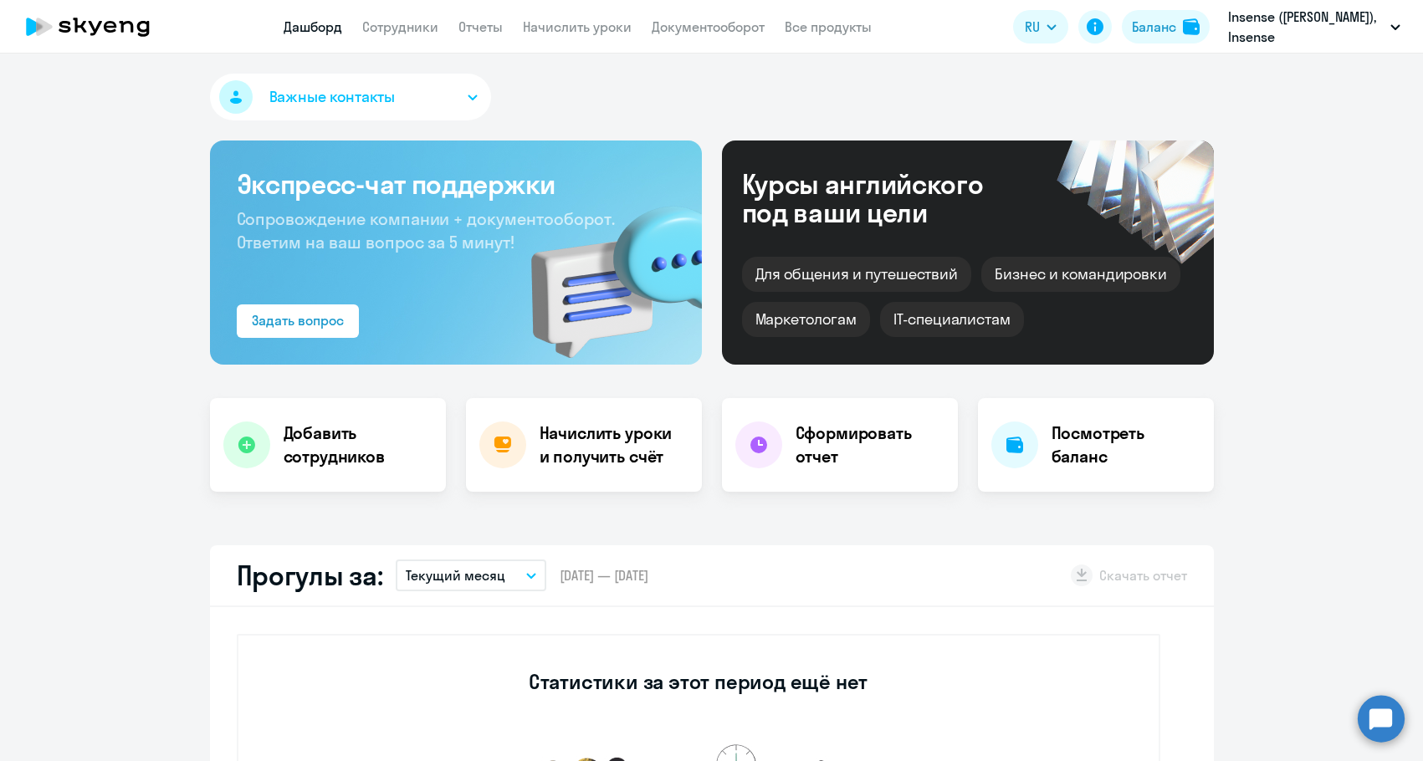
select select "30"
click at [690, 34] on link "Документооборот" at bounding box center [708, 26] width 113 height 17
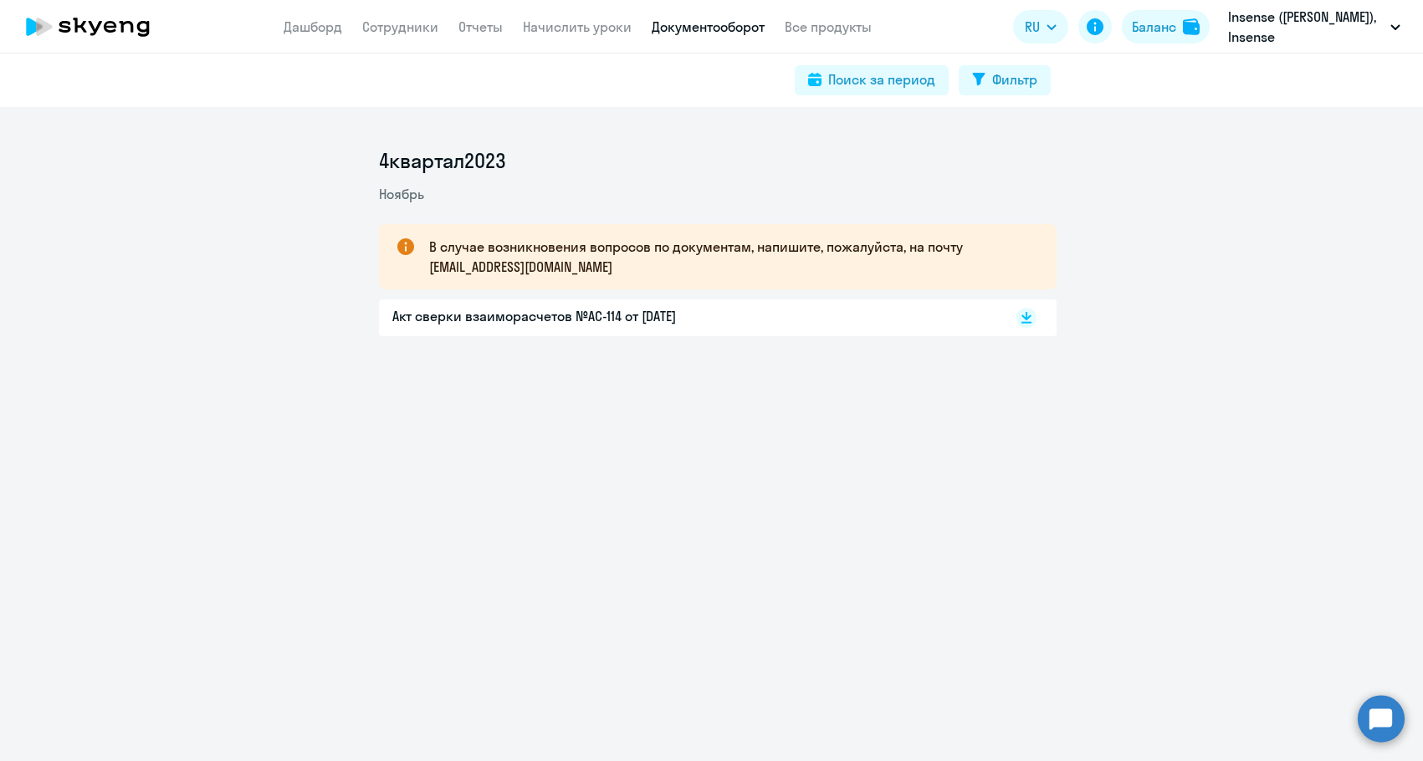
click at [775, 32] on nav "Дашборд Сотрудники Отчеты Начислить уроки Документооборот Все продукты" at bounding box center [578, 27] width 588 height 21
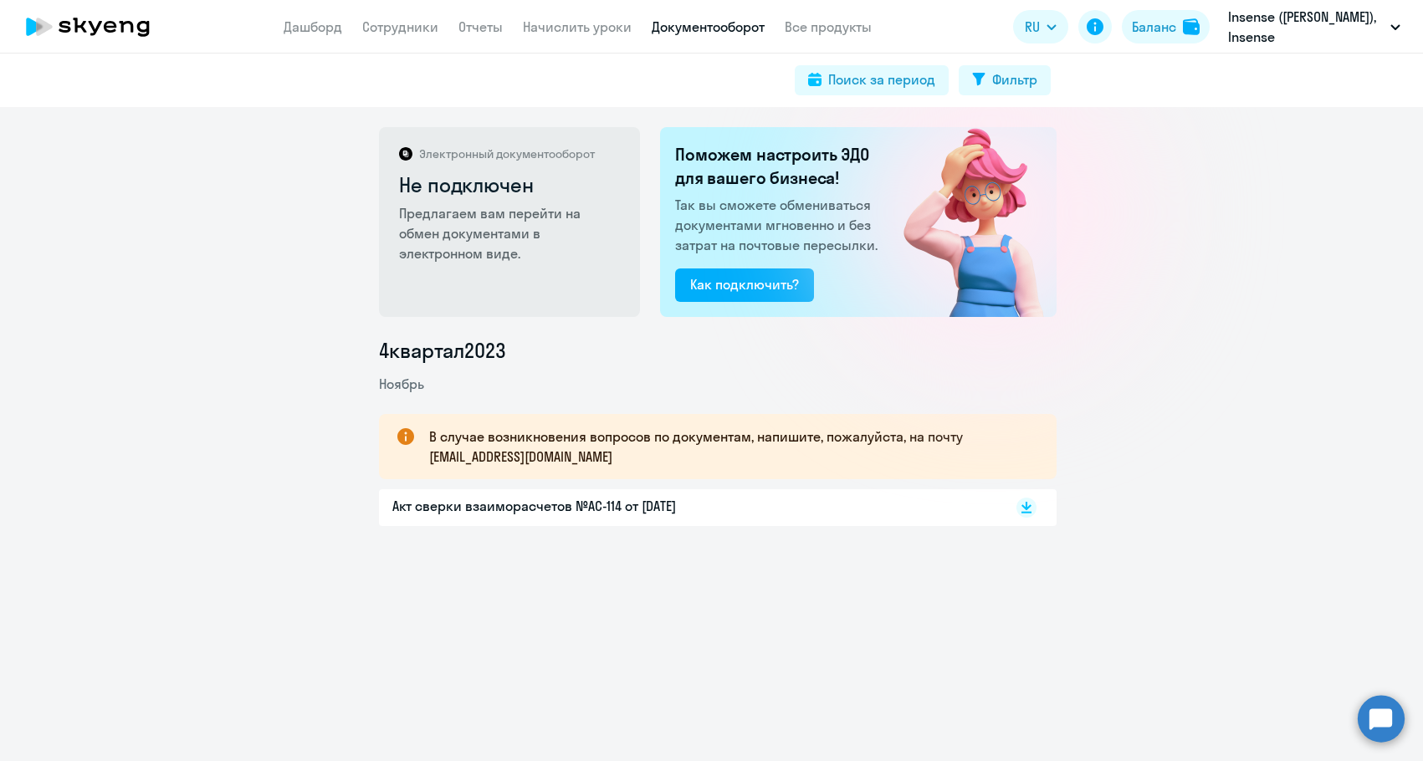
click at [756, 28] on link "Документооборот" at bounding box center [708, 26] width 113 height 17
click at [798, 24] on link "Все продукты" at bounding box center [828, 26] width 87 height 17
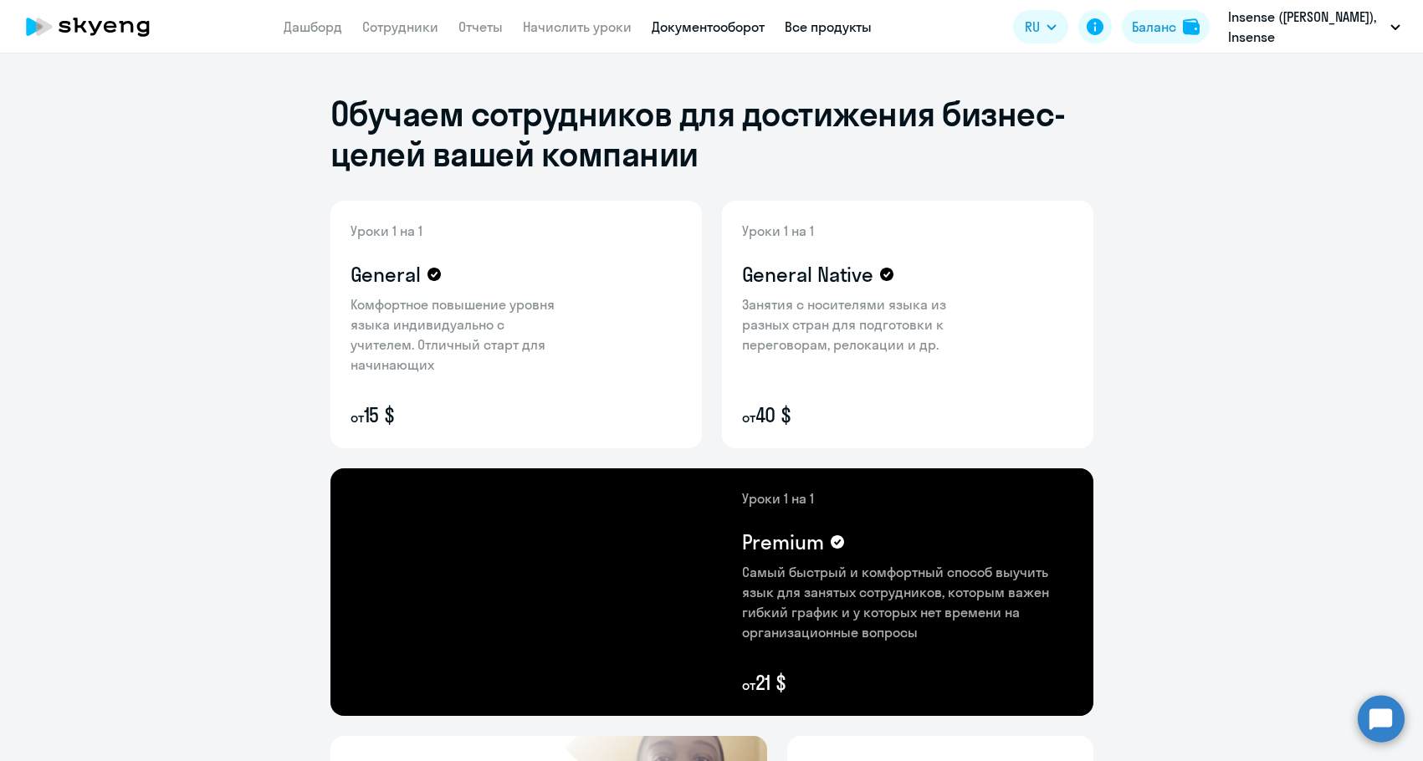
click at [749, 23] on link "Документооборот" at bounding box center [708, 26] width 113 height 17
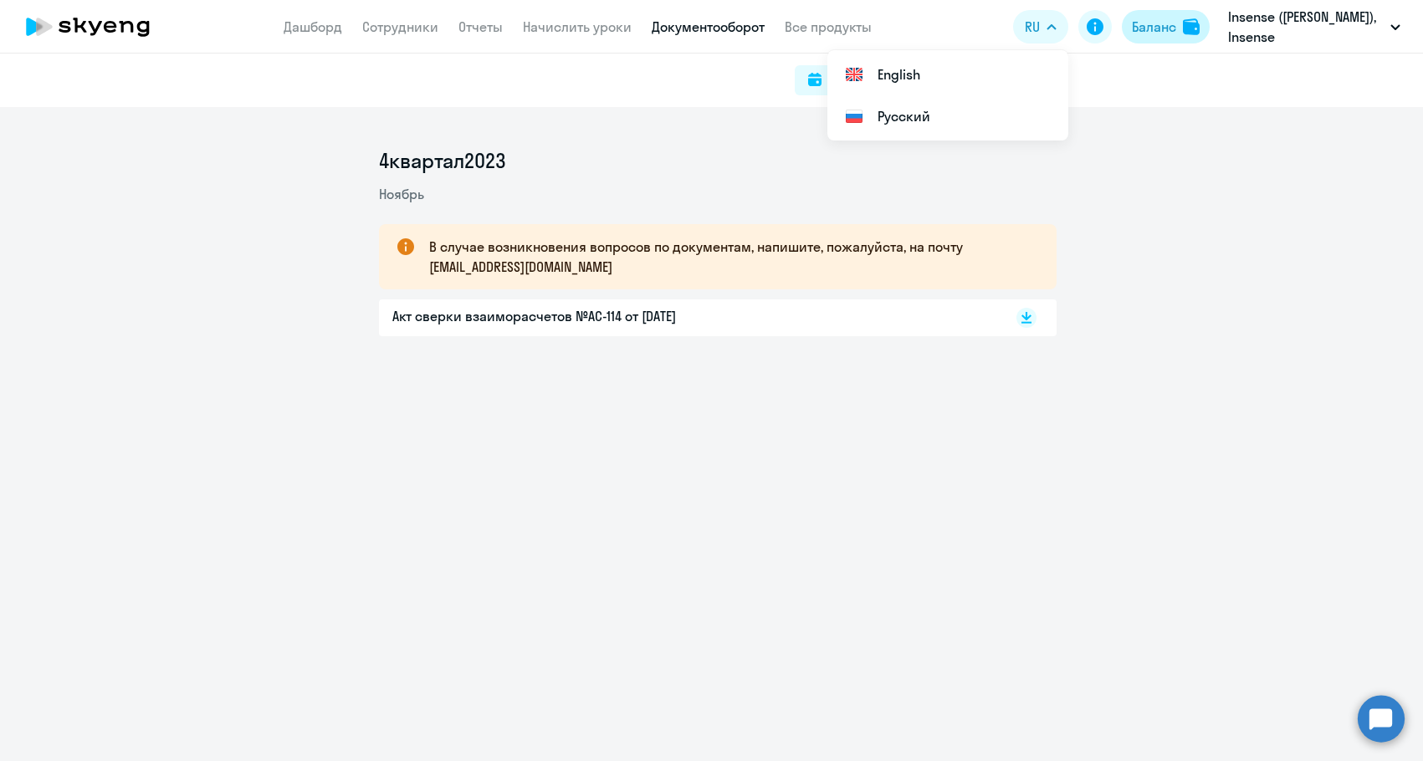
click at [1133, 33] on div "Баланс" at bounding box center [1154, 27] width 44 height 20
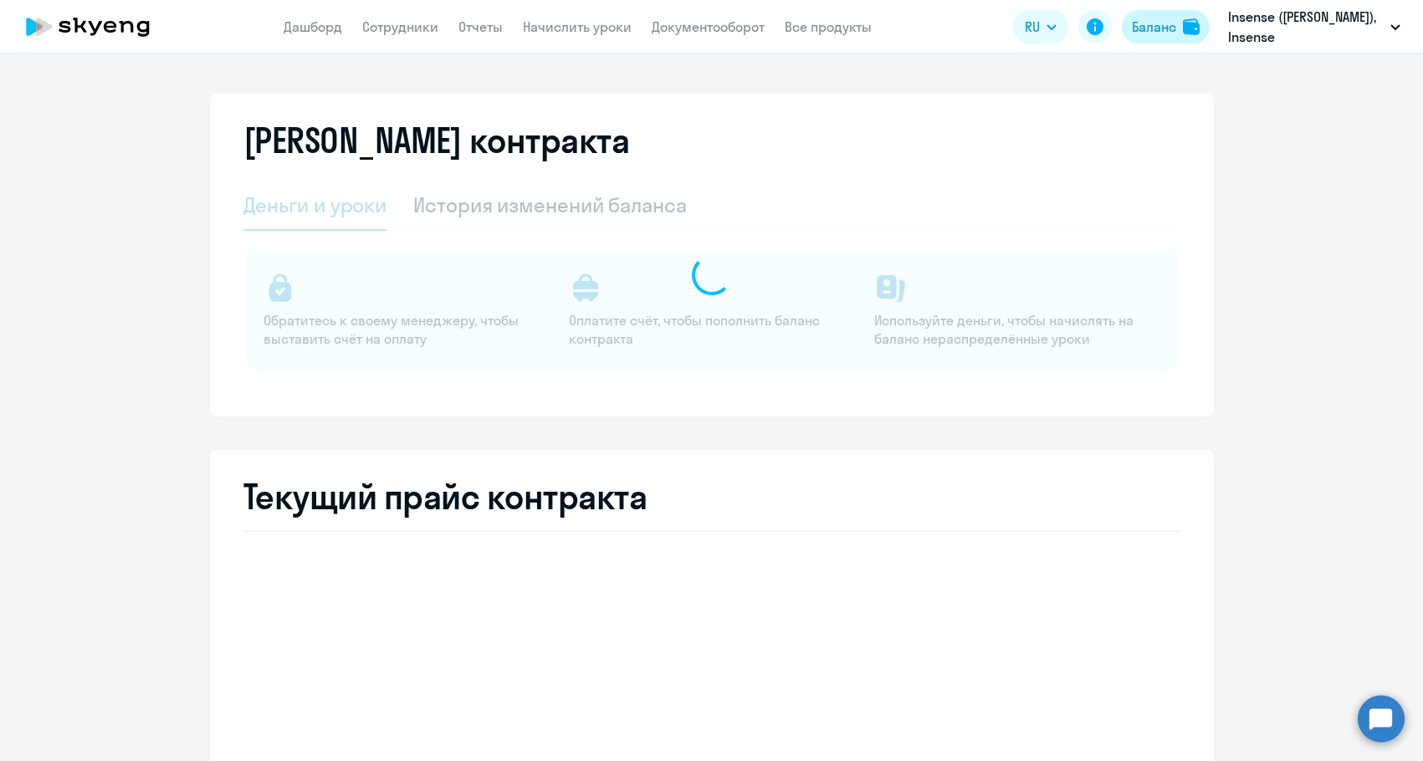
select select "english_adult_not_native_speaker"
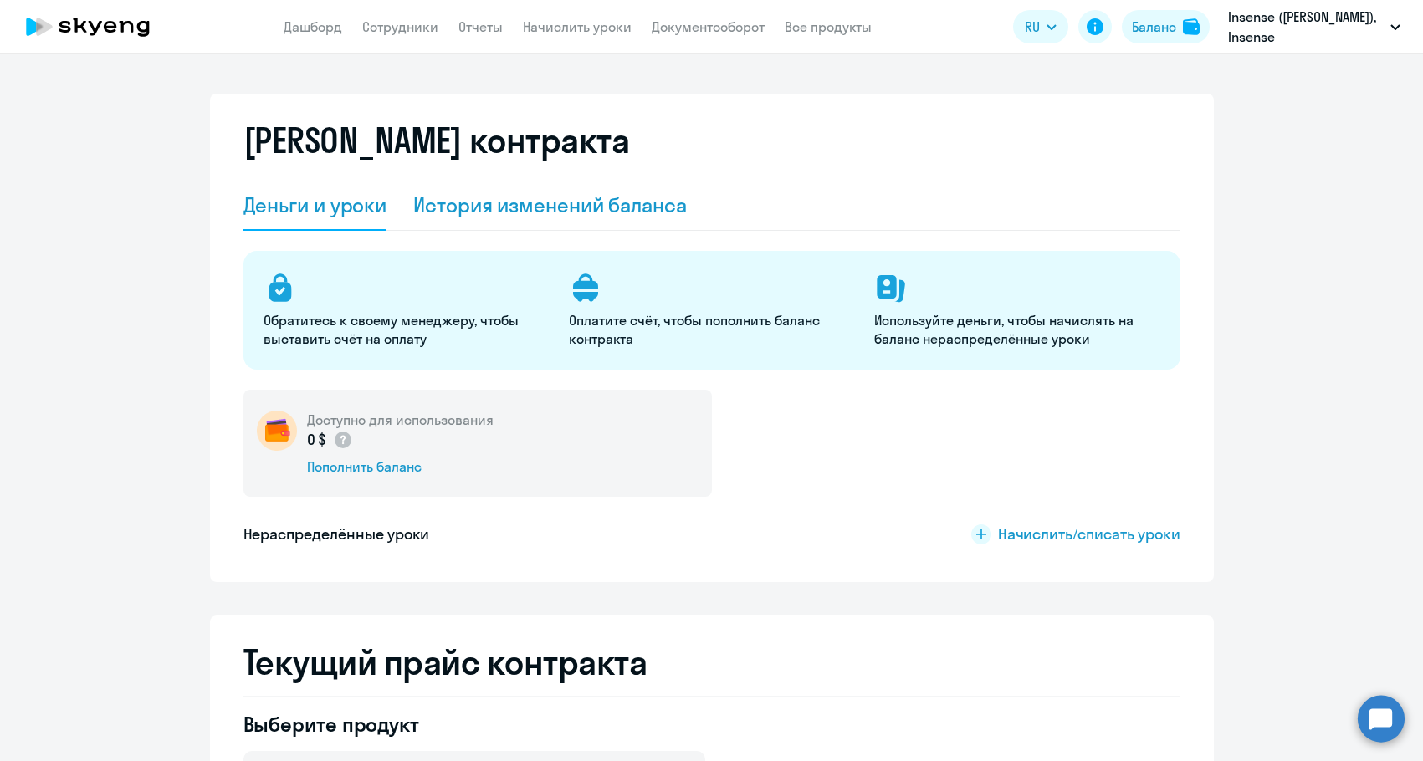
click at [528, 217] on div "История изменений баланса" at bounding box center [550, 205] width 274 height 27
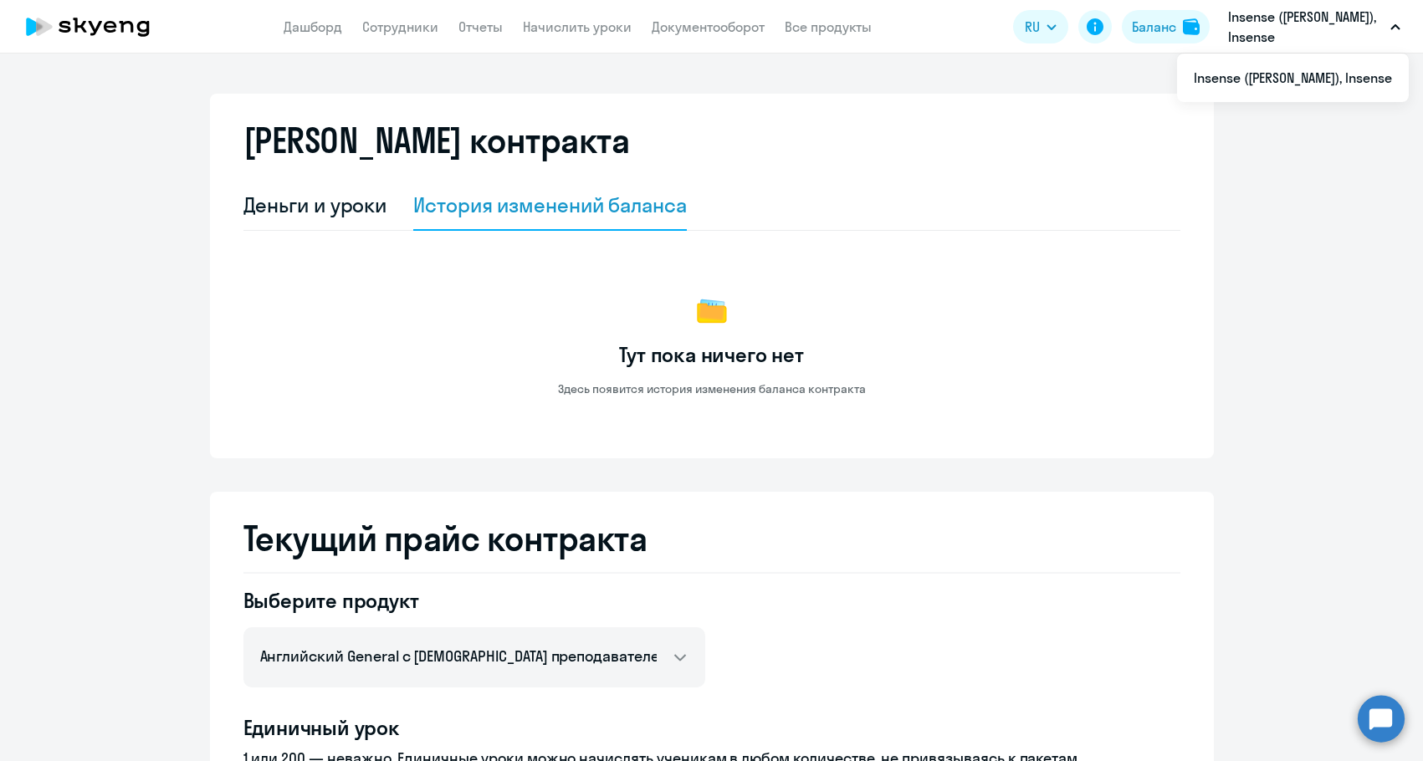
click at [1384, 23] on button "Insense ([PERSON_NAME]), Insense" at bounding box center [1313, 27] width 189 height 40
click at [1325, 81] on li "Insense ([PERSON_NAME]), Insense" at bounding box center [1293, 78] width 232 height 42
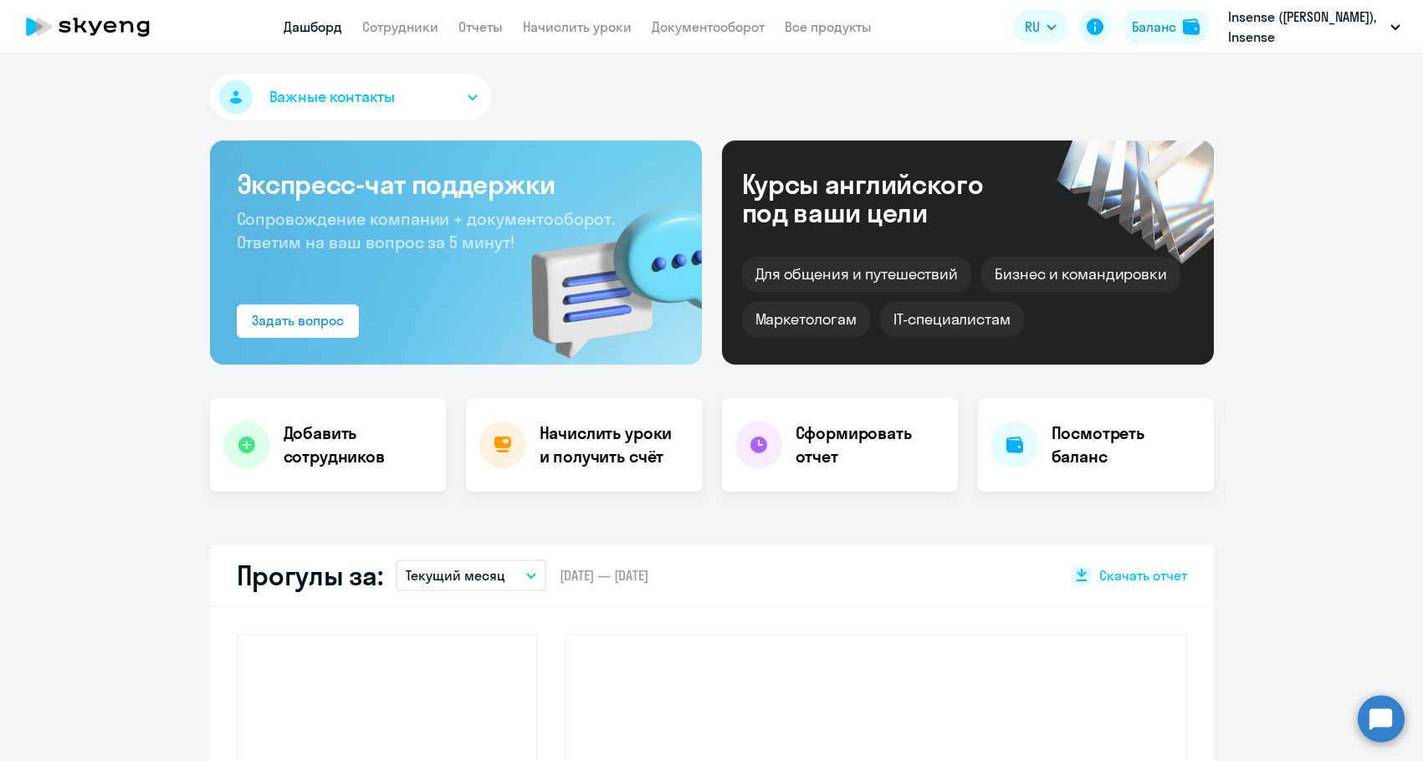
select select "30"
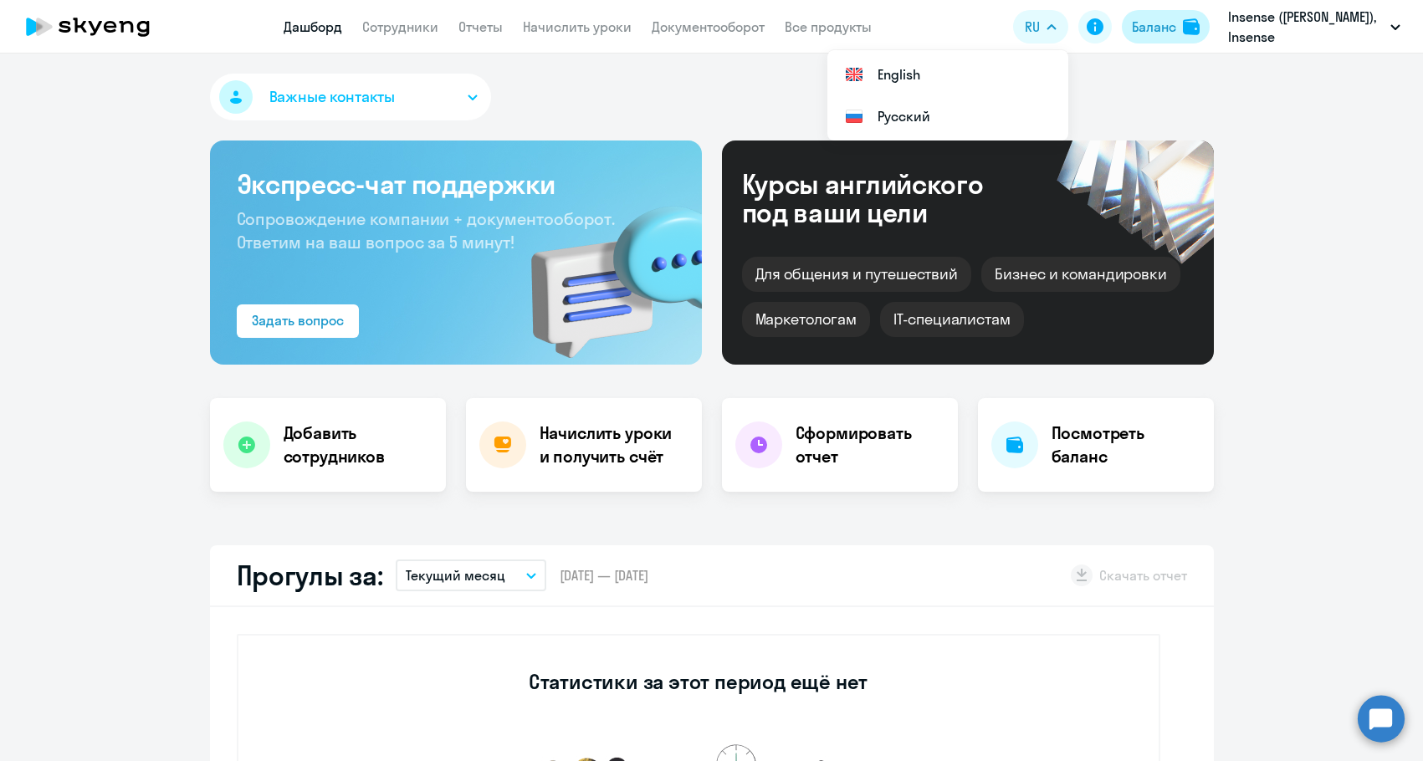
click at [1186, 30] on img at bounding box center [1191, 26] width 17 height 17
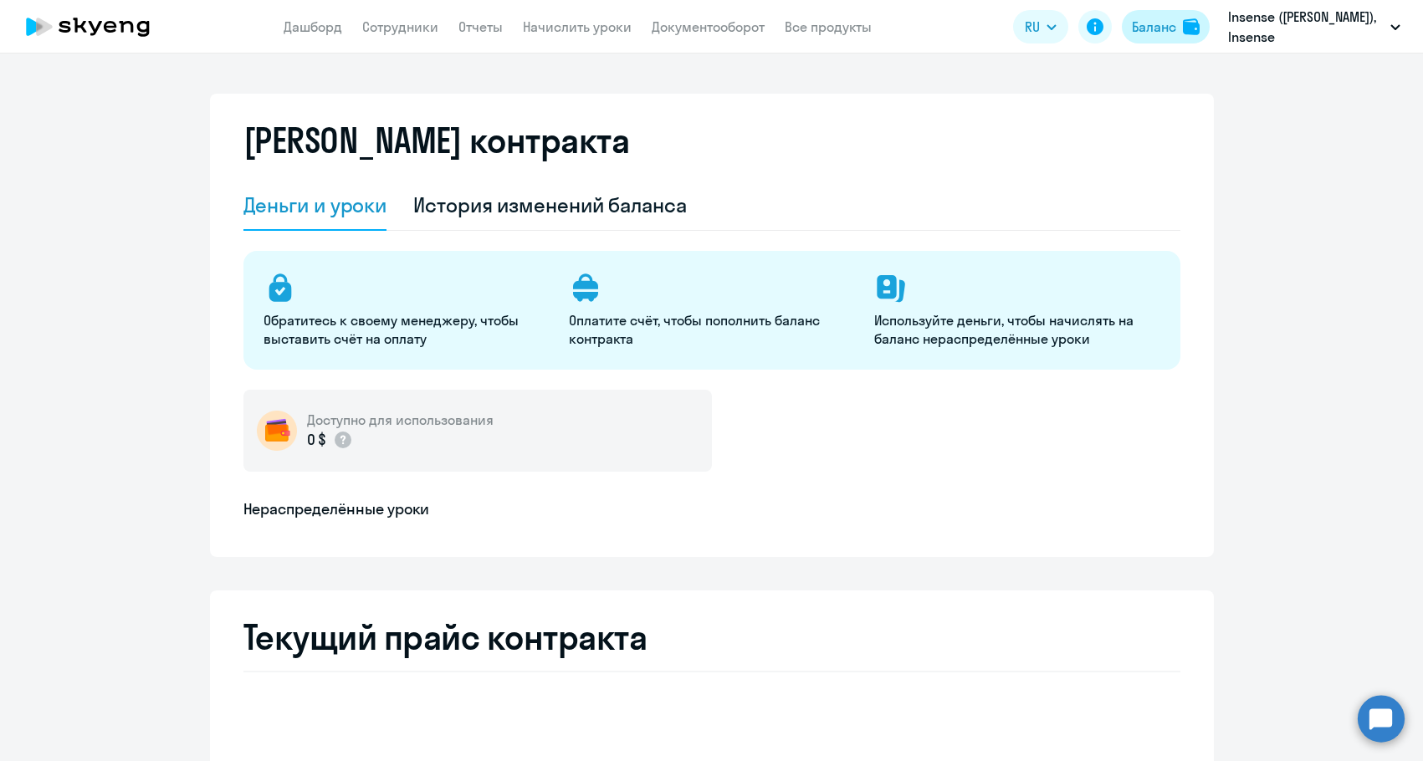
select select "english_adult_not_native_speaker"
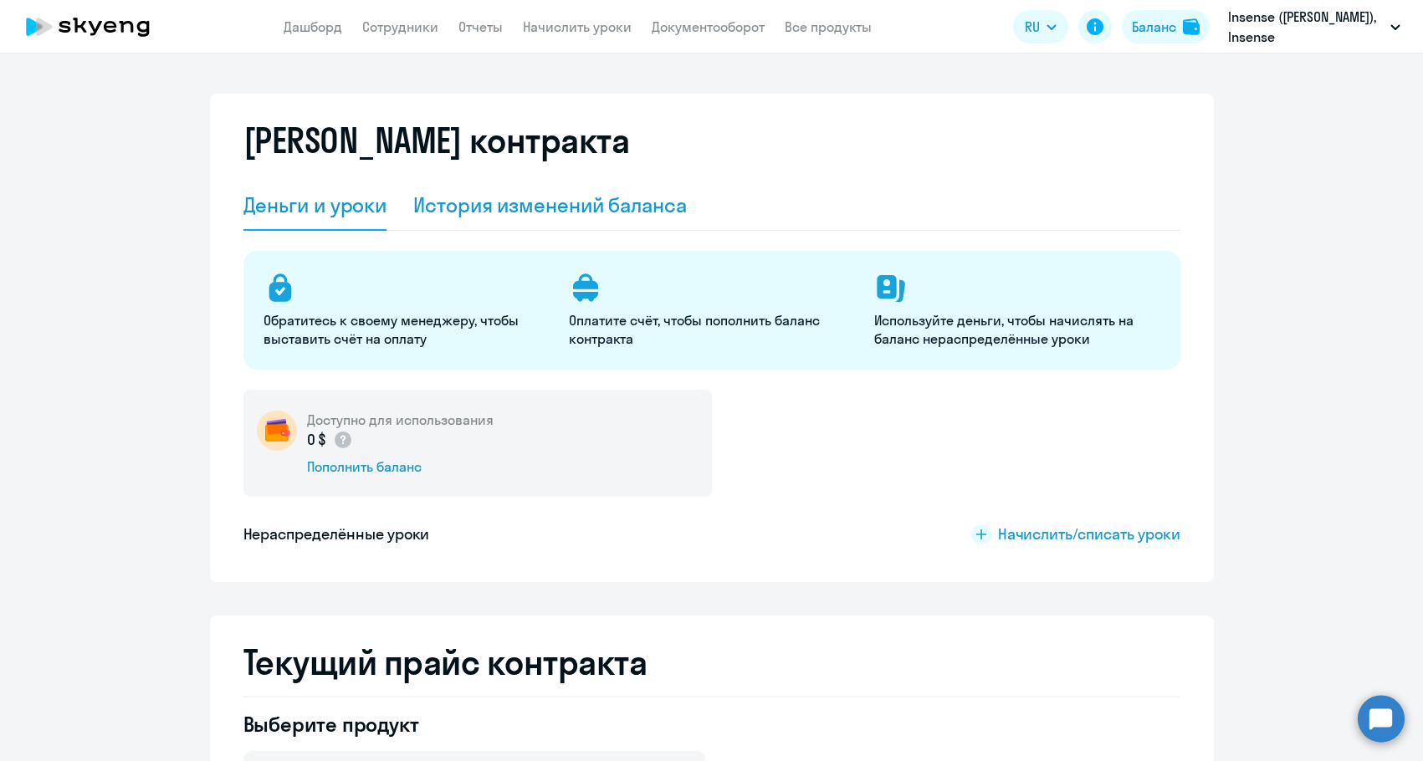
click at [511, 224] on div "История изменений баланса" at bounding box center [550, 206] width 274 height 50
select select "english_adult_not_native_speaker"
